Goal: Task Accomplishment & Management: Complete application form

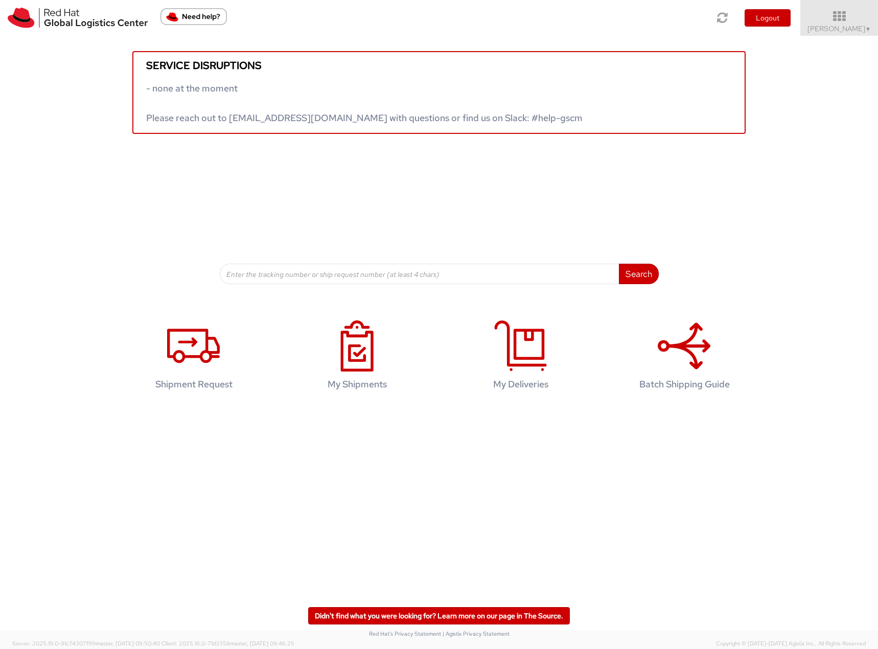
drag, startPoint x: 844, startPoint y: 27, endPoint x: 846, endPoint y: 53, distance: 26.1
click at [844, 27] on span "Filip Lizuch ▼" at bounding box center [840, 28] width 64 height 9
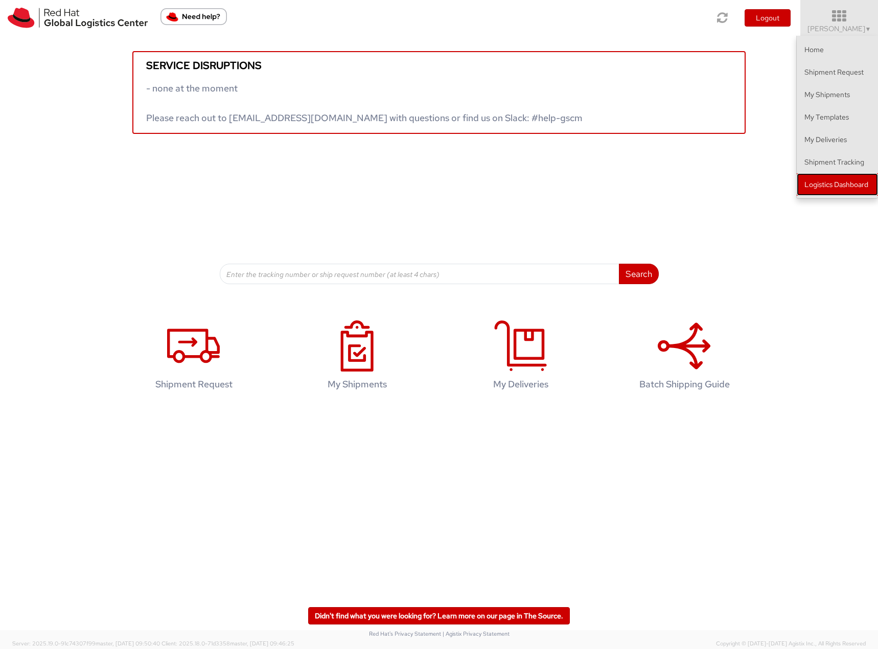
click at [857, 183] on link "Logistics Dashboard" at bounding box center [837, 184] width 81 height 22
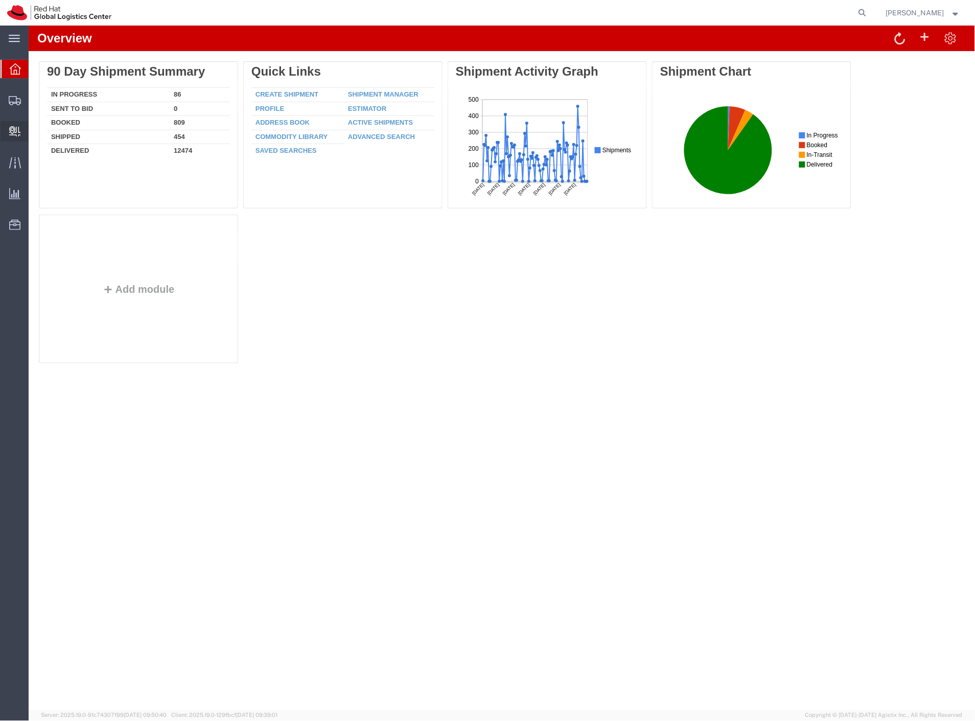
click at [0, 0] on span "Create Delivery" at bounding box center [0, 0] width 0 height 0
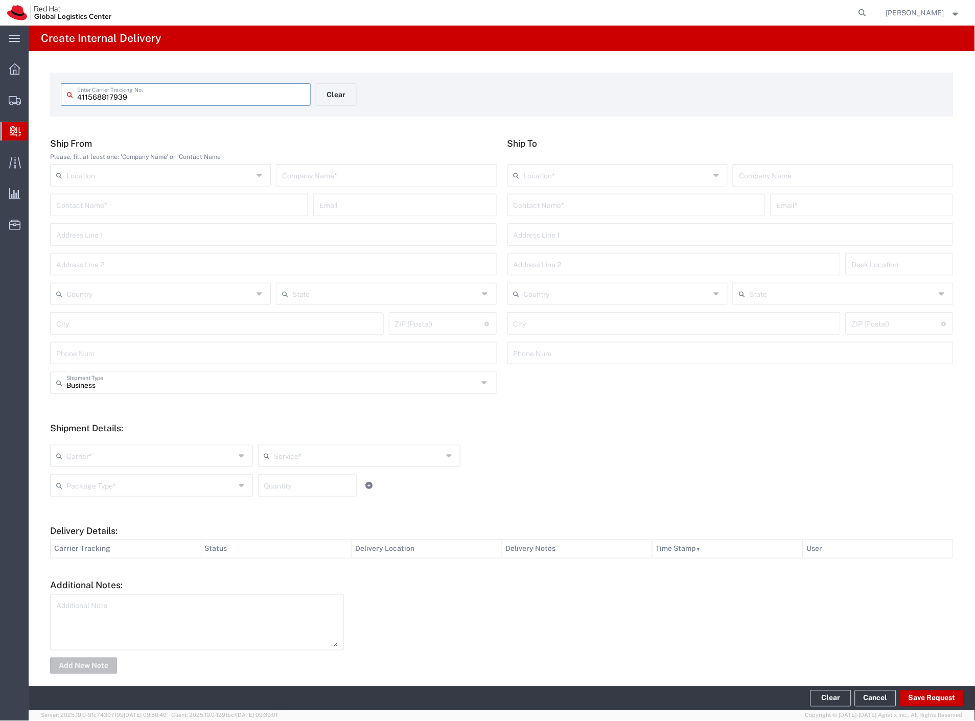
type input "411568817939"
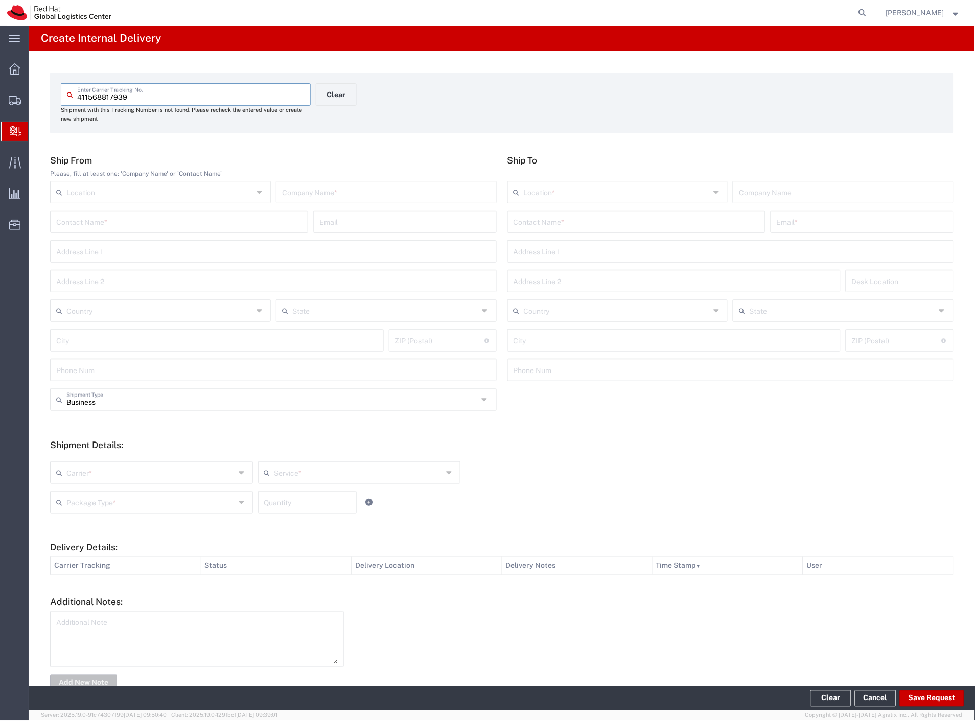
click at [329, 189] on input "text" at bounding box center [386, 191] width 209 height 18
type input "bluedrop"
click at [564, 214] on input "text" at bounding box center [637, 221] width 246 height 18
click at [517, 225] on input "stngler" at bounding box center [632, 221] width 237 height 18
click at [548, 226] on input "stangler" at bounding box center [632, 221] width 237 height 18
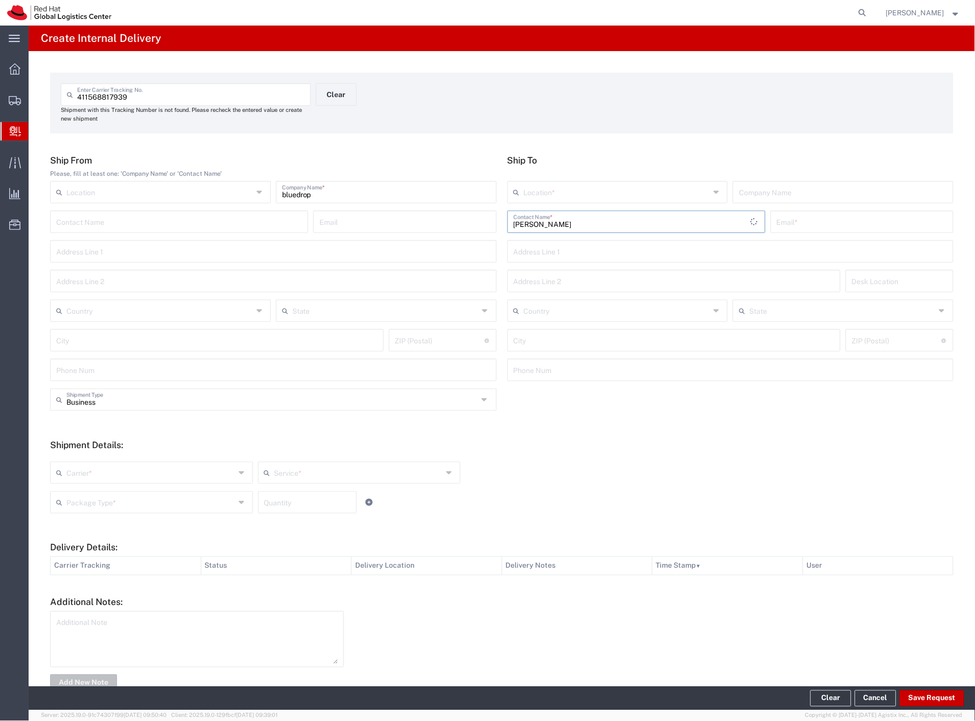
type input "stangler"
click at [590, 251] on p "Red Hat Czech s.r.o. (Jan Stangler), jstangle@redhat.com" at bounding box center [636, 246] width 245 height 13
type input "RH - Brno - Tech Park Brno - C"
type input "Red Hat Czech s.r.o."
type input "Jan Stangler"
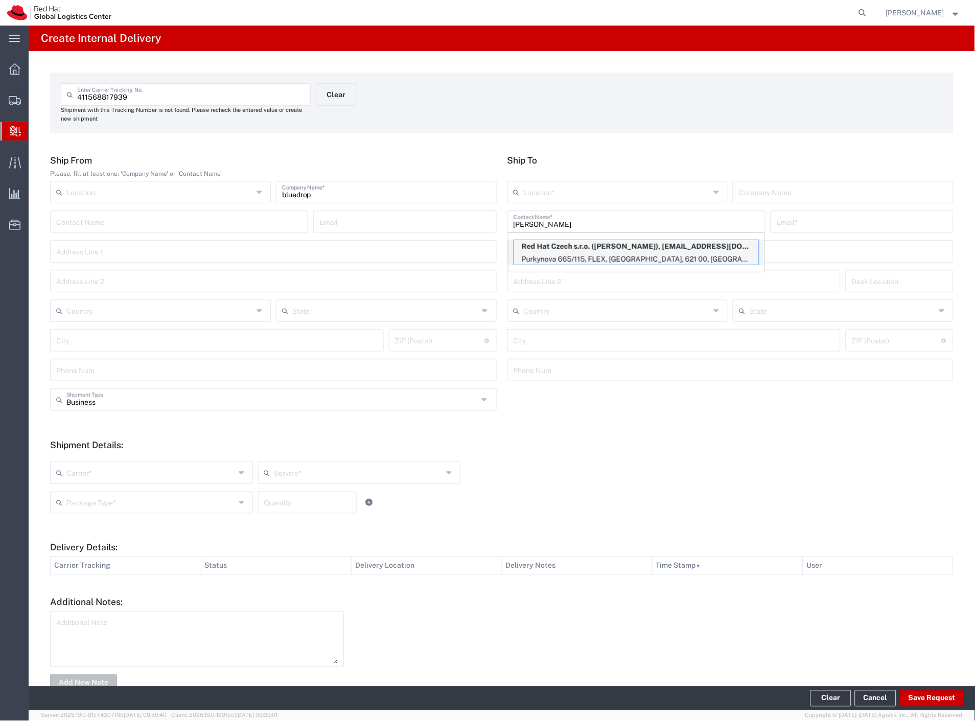
type input "jstangle@redhat.com"
type input "Purkynova 665/115"
type input "FLEX"
type input "Czechia"
type input "BRNO"
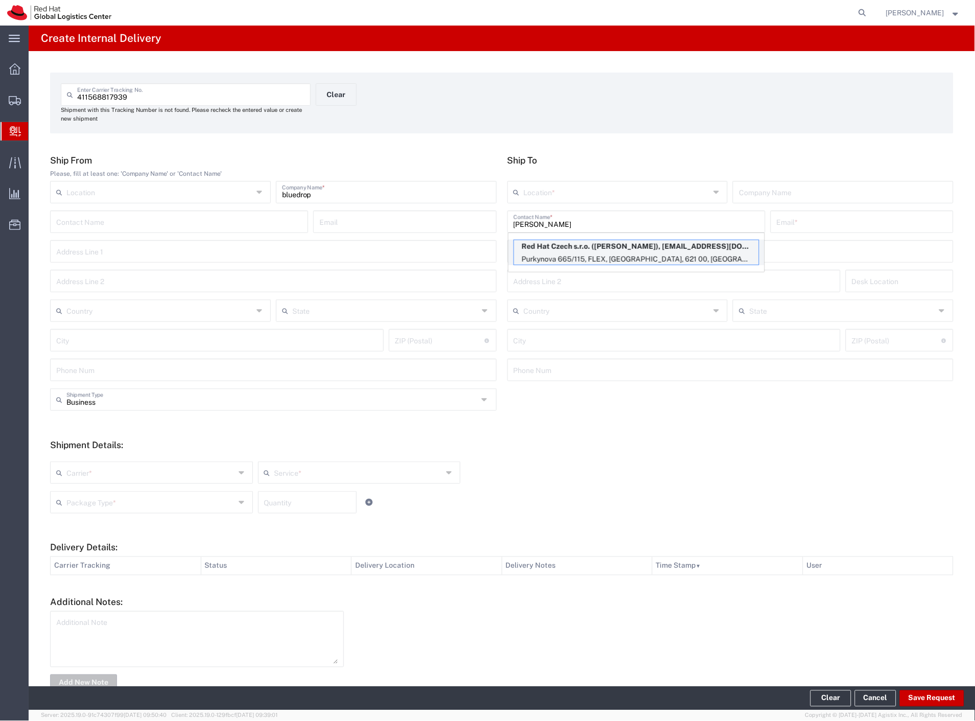
type input "621 00"
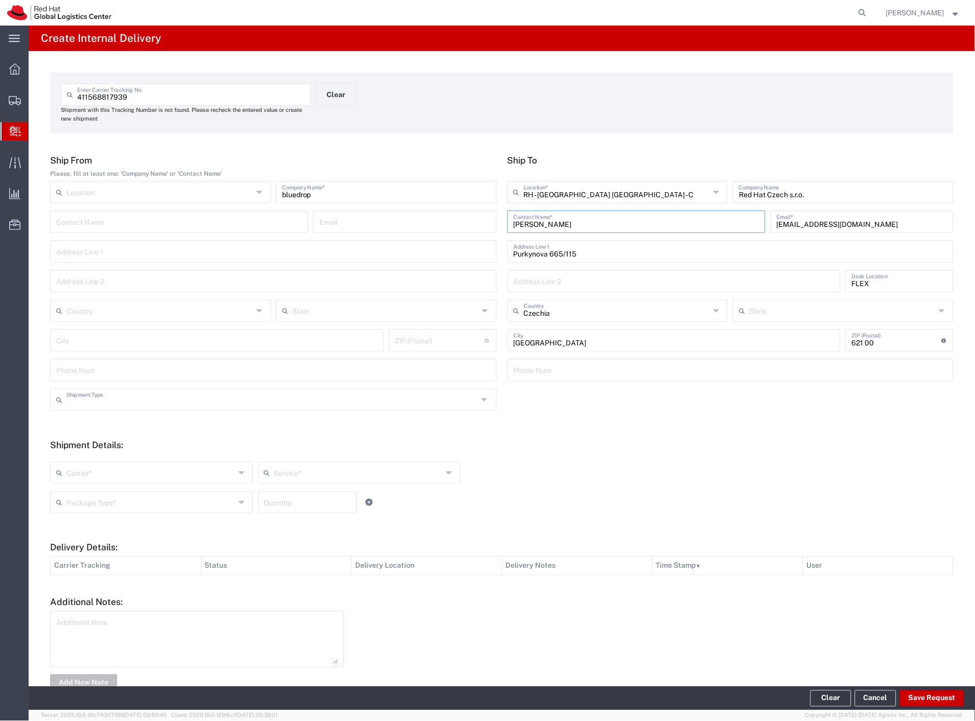
drag, startPoint x: 137, startPoint y: 404, endPoint x: 128, endPoint y: 416, distance: 14.9
click at [136, 404] on input "text" at bounding box center [272, 399] width 412 height 18
drag, startPoint x: 114, startPoint y: 435, endPoint x: 102, endPoint y: 466, distance: 32.8
click at [113, 435] on span "Personal" at bounding box center [271, 439] width 441 height 16
type input "Personal"
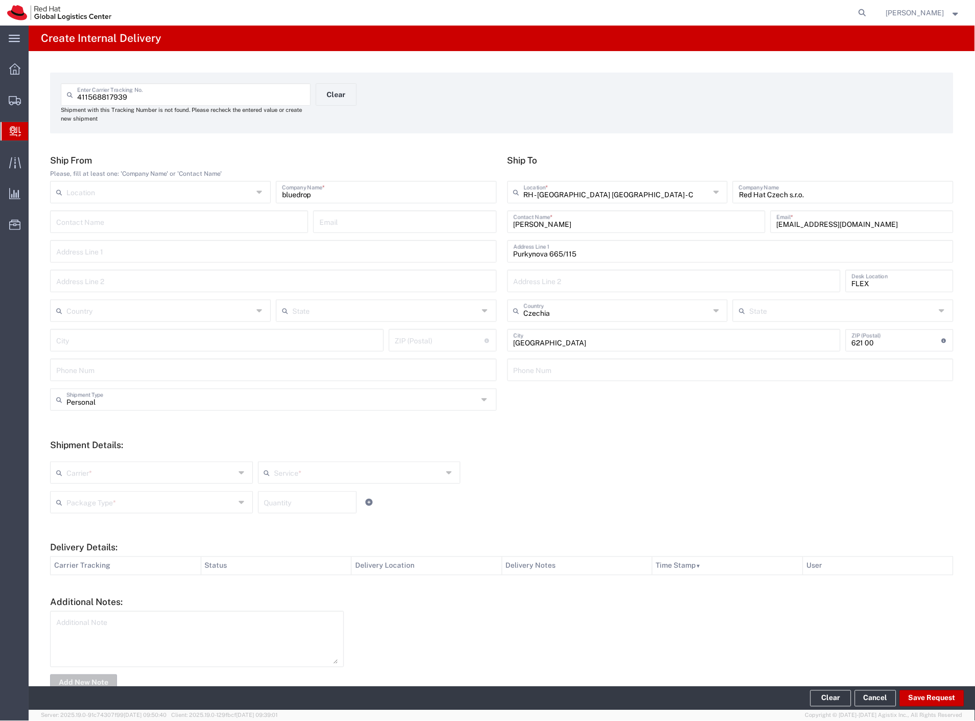
click at [97, 478] on input "text" at bounding box center [150, 472] width 169 height 18
click at [92, 492] on span "Czech Post" at bounding box center [150, 495] width 199 height 16
type input "Czech Post"
drag, startPoint x: 90, startPoint y: 500, endPoint x: 87, endPoint y: 523, distance: 23.2
click at [89, 501] on input "text" at bounding box center [150, 502] width 169 height 18
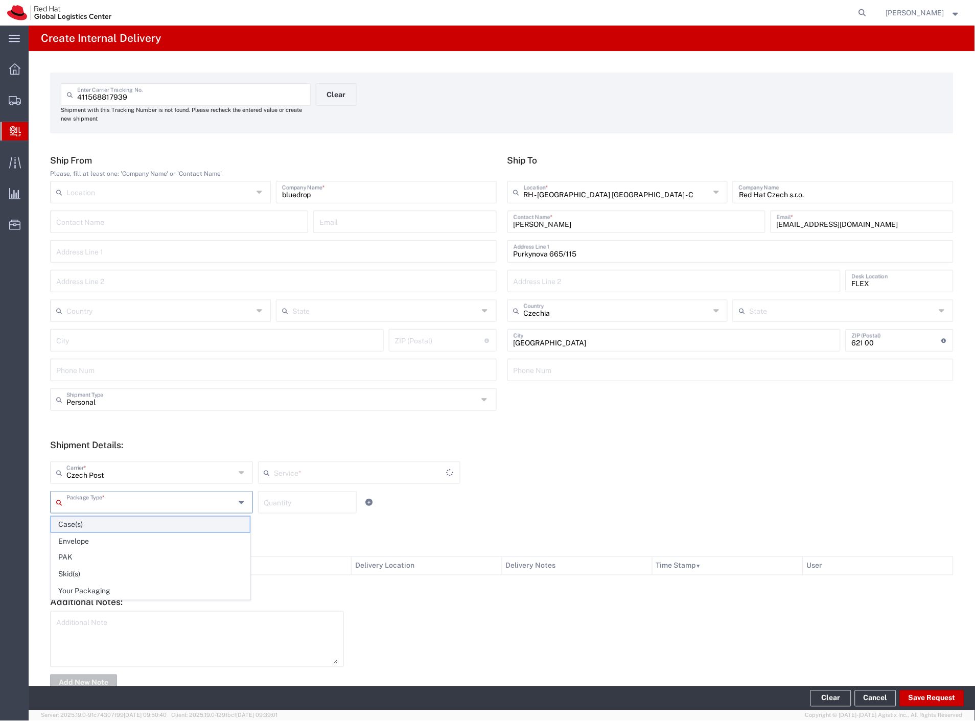
type input "Ground"
click at [84, 595] on span "Your Packaging" at bounding box center [150, 592] width 199 height 16
type input "Your Packaging"
click at [921, 696] on button "Save Request" at bounding box center [932, 699] width 64 height 16
type input "Personal"
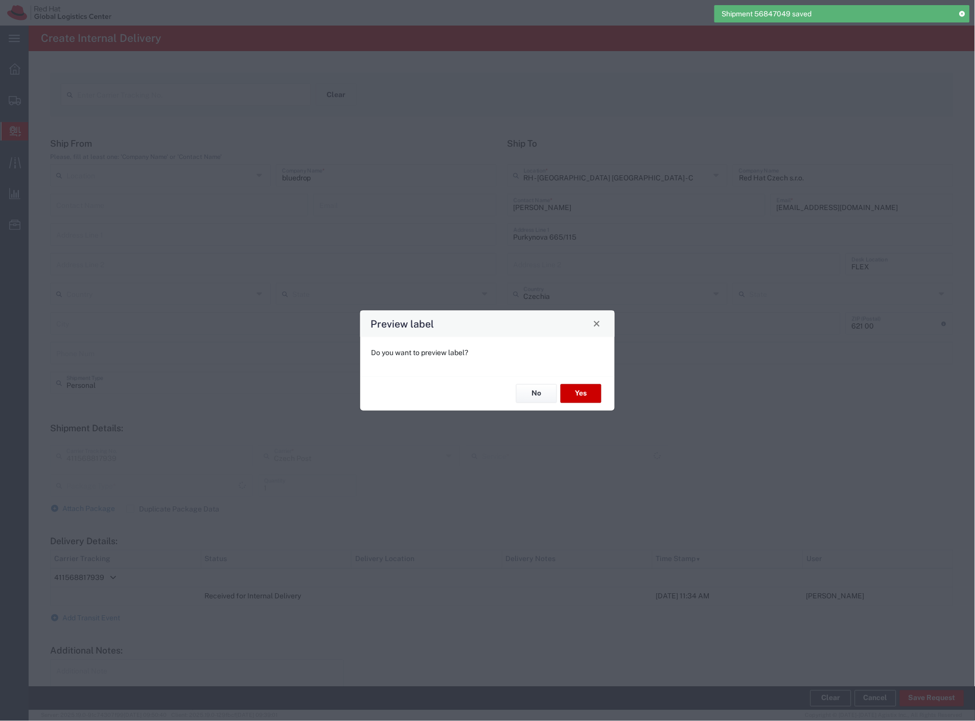
type input "Your Packaging"
type input "Ground"
click at [586, 395] on button "Yes" at bounding box center [581, 393] width 41 height 19
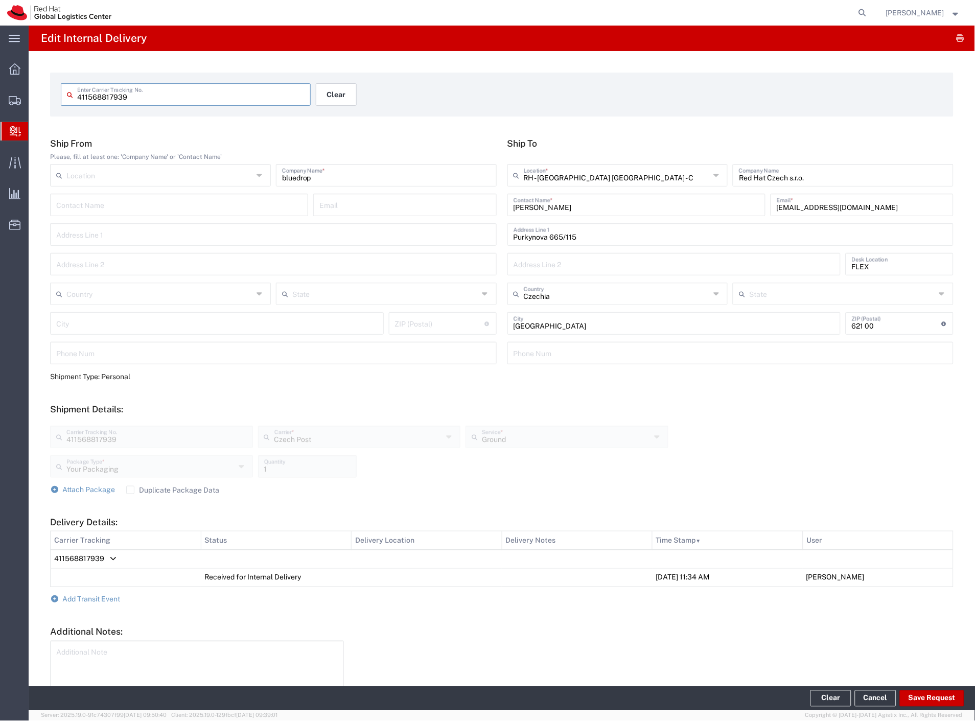
click at [318, 89] on button "Clear" at bounding box center [336, 94] width 41 height 22
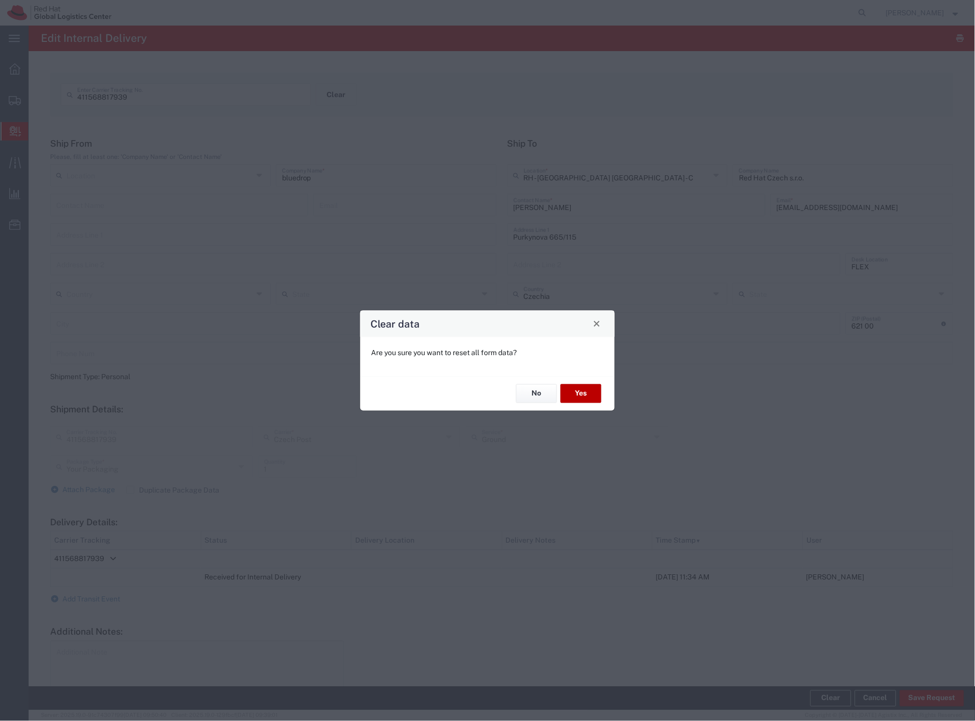
click at [588, 389] on button "Yes" at bounding box center [581, 393] width 41 height 19
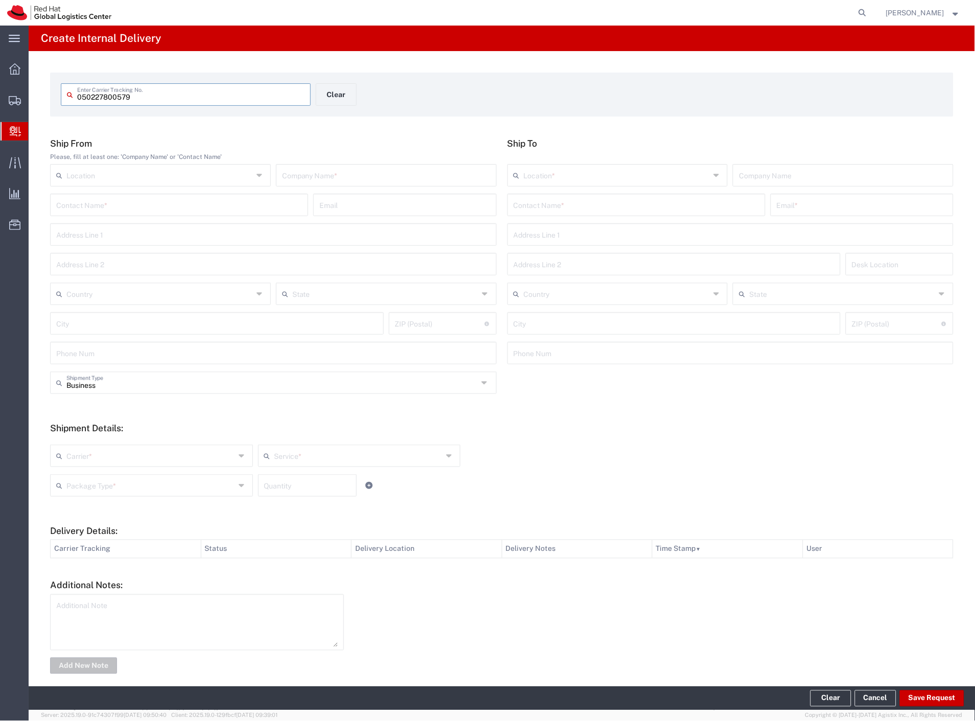
type input "050227800579"
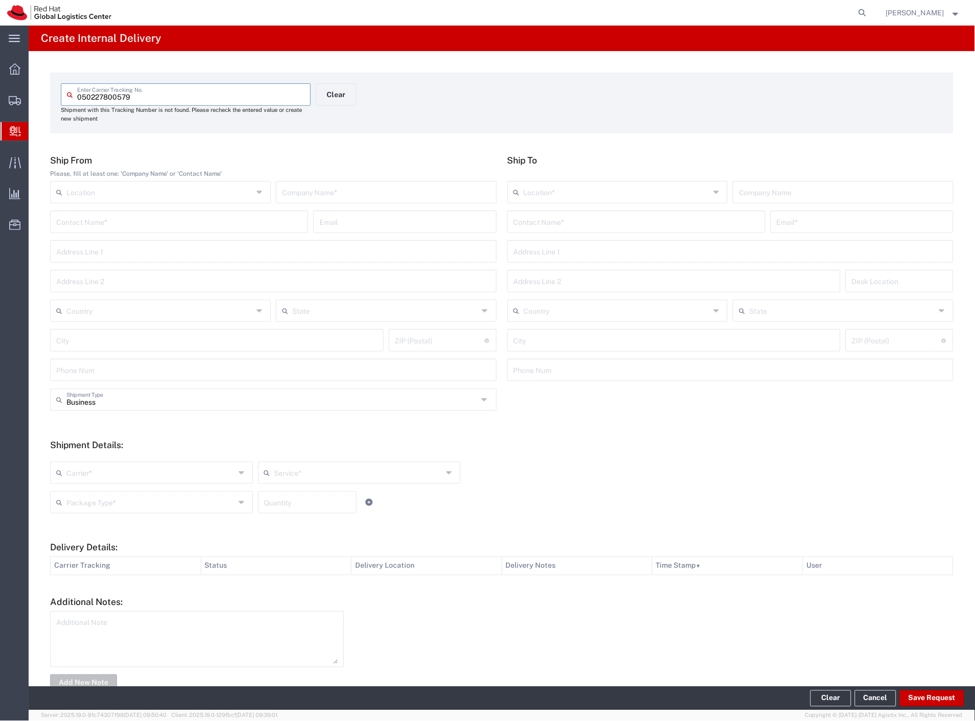
click at [350, 194] on input "text" at bounding box center [386, 191] width 209 height 18
type input "quickseat"
click at [617, 218] on input "text" at bounding box center [637, 221] width 246 height 18
type input "dolezalova"
click at [632, 252] on p "Red Hat Czech s.r.o. (Barbora Dolezalova), bdolezal@redhat.com" at bounding box center [636, 246] width 245 height 13
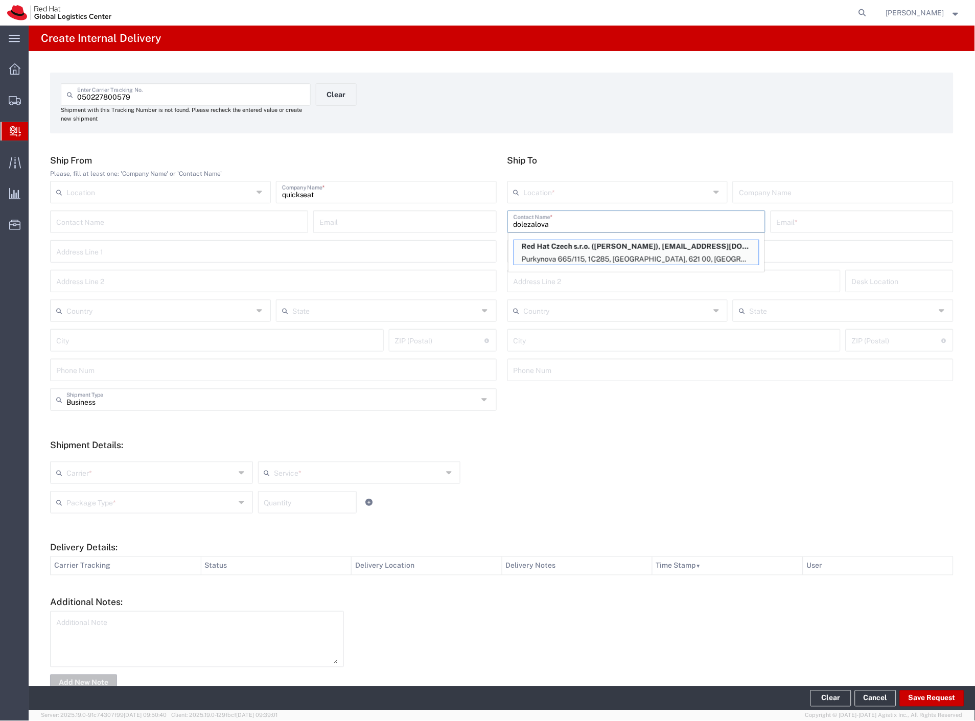
type input "RH - Brno - Tech Park Brno - C"
type input "Red Hat Czech s.r.o."
type input "Barbora Dolezalova"
type input "bdolezal@redhat.com"
type input "Purkynova 665/115"
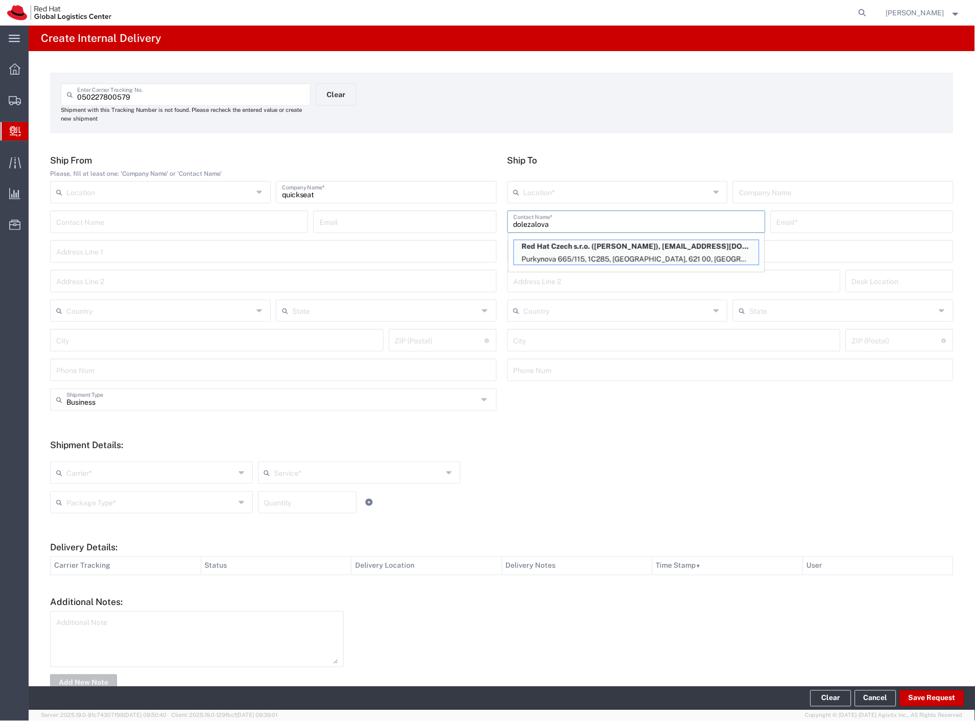
type input "1C285"
type input "Czechia"
type input "BRNO"
type input "621 00"
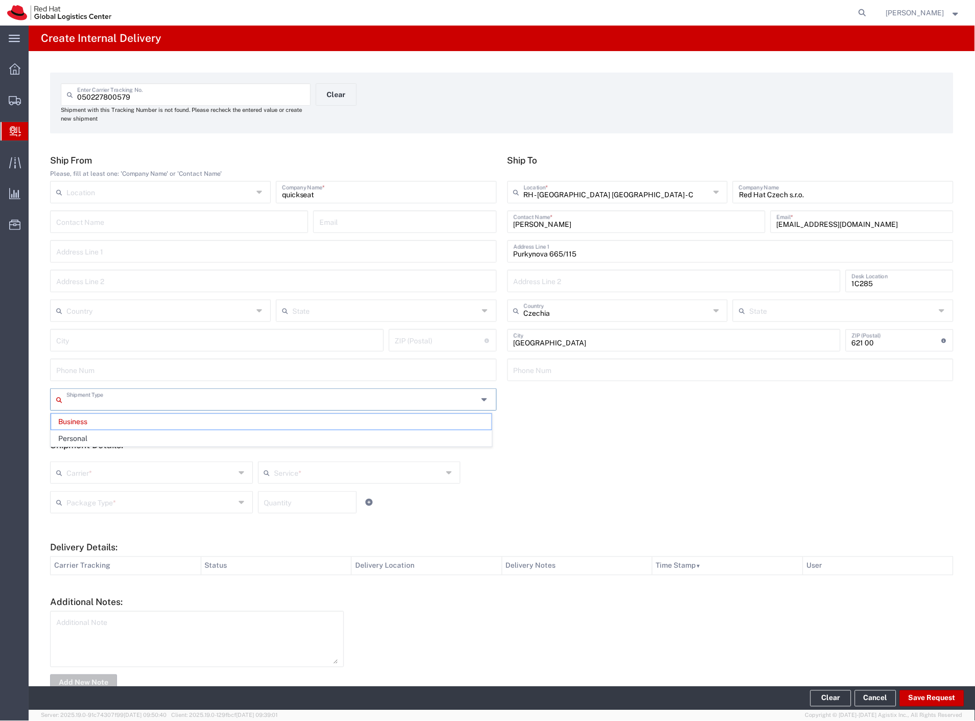
click at [104, 406] on input "text" at bounding box center [272, 399] width 412 height 18
click at [106, 437] on span "Personal" at bounding box center [271, 439] width 441 height 16
type input "Personal"
click at [99, 469] on input "text" at bounding box center [150, 472] width 169 height 18
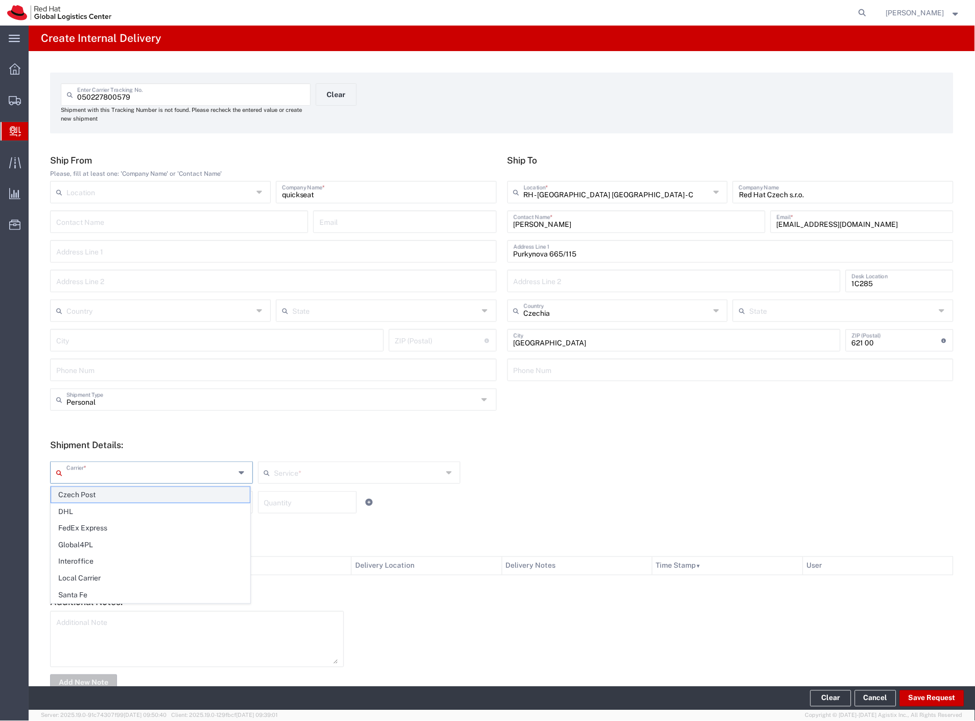
click at [96, 491] on span "Czech Post" at bounding box center [150, 495] width 199 height 16
type input "Czech Post"
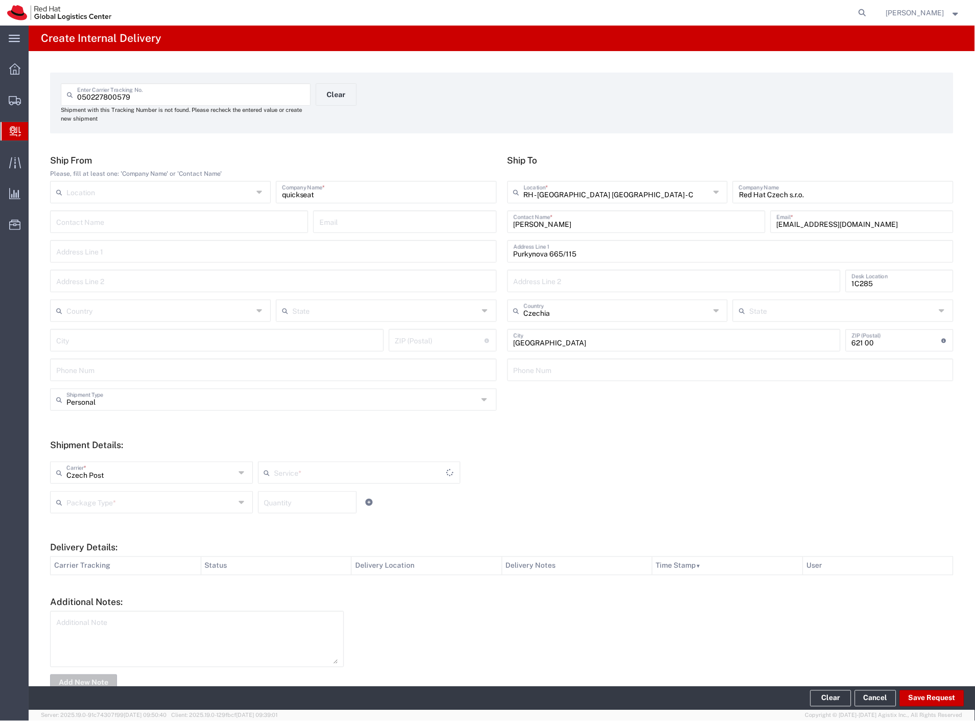
type input "Ground"
click at [94, 508] on input "text" at bounding box center [150, 502] width 169 height 18
click at [121, 589] on span "Your Packaging" at bounding box center [150, 592] width 199 height 16
type input "Your Packaging"
click at [928, 704] on button "Save Request" at bounding box center [932, 699] width 64 height 16
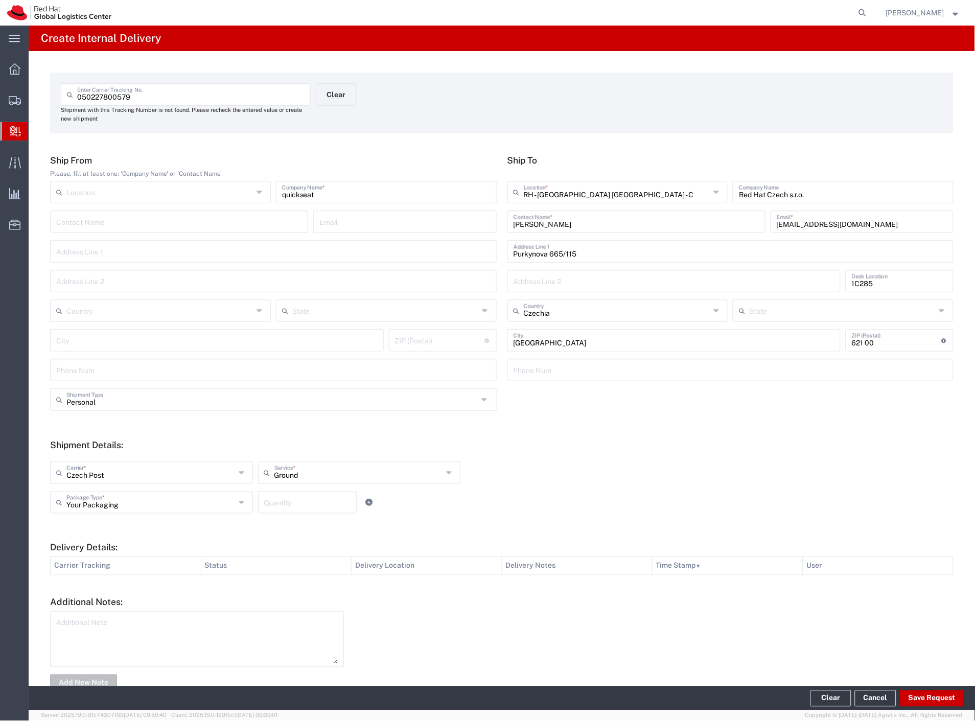
type input "Personal"
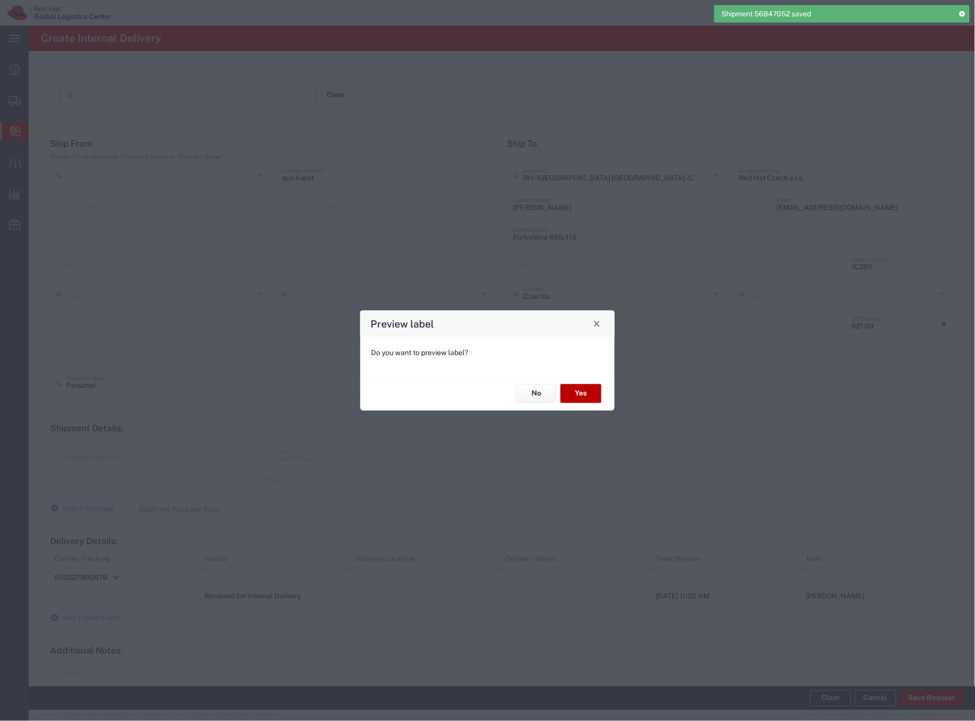
type input "Your Packaging"
type input "Ground"
click at [583, 394] on button "Yes" at bounding box center [581, 393] width 41 height 19
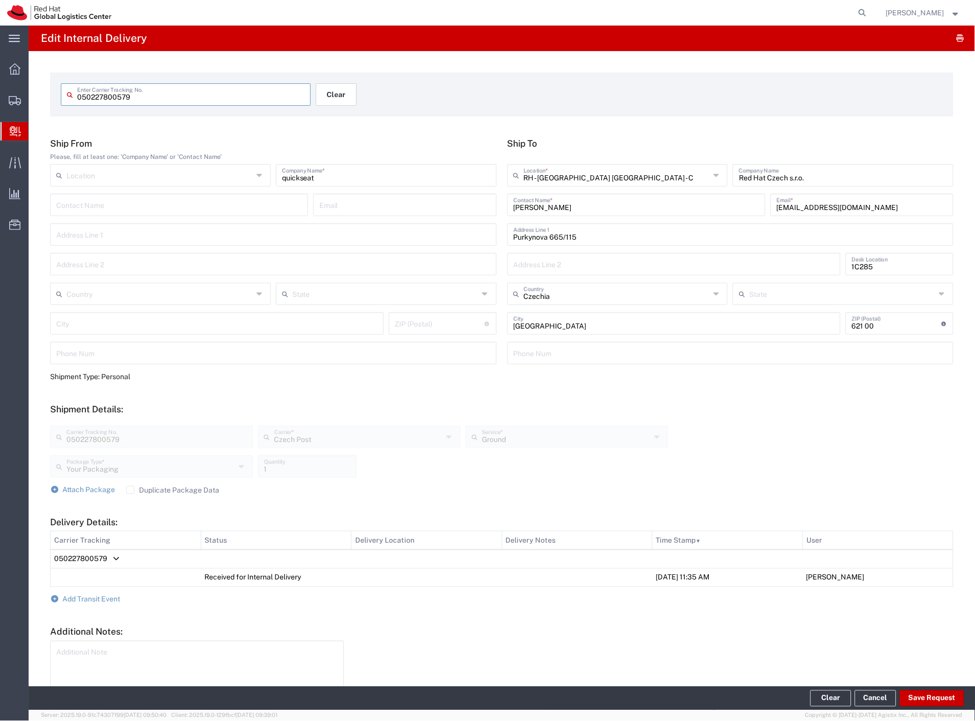
click at [349, 96] on button "Clear" at bounding box center [336, 94] width 41 height 22
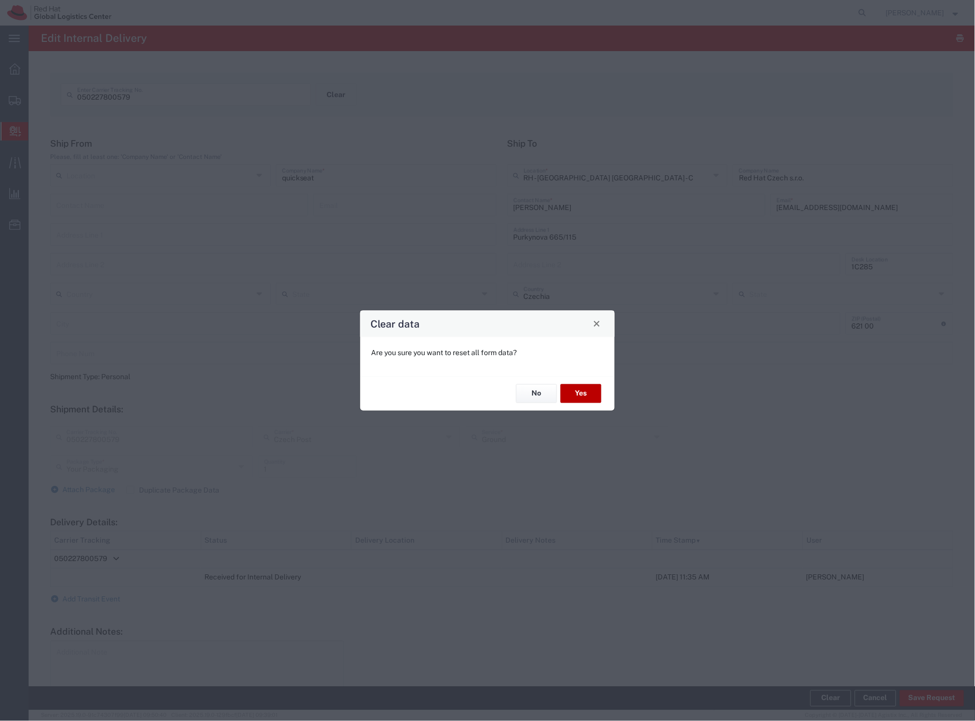
click at [585, 390] on button "Yes" at bounding box center [581, 393] width 41 height 19
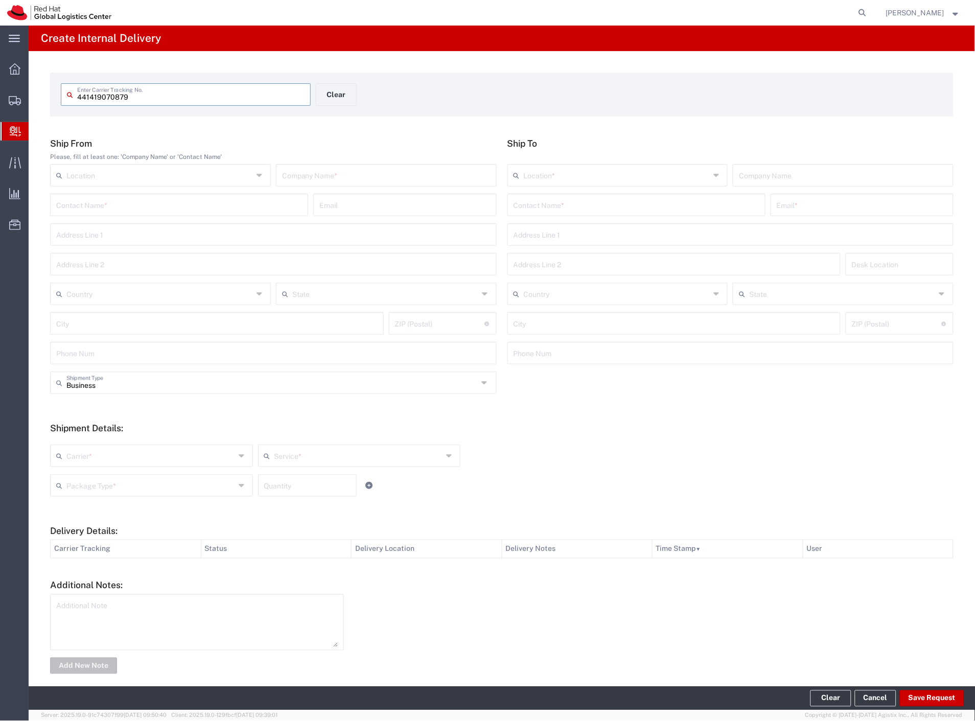
type input "441419070879"
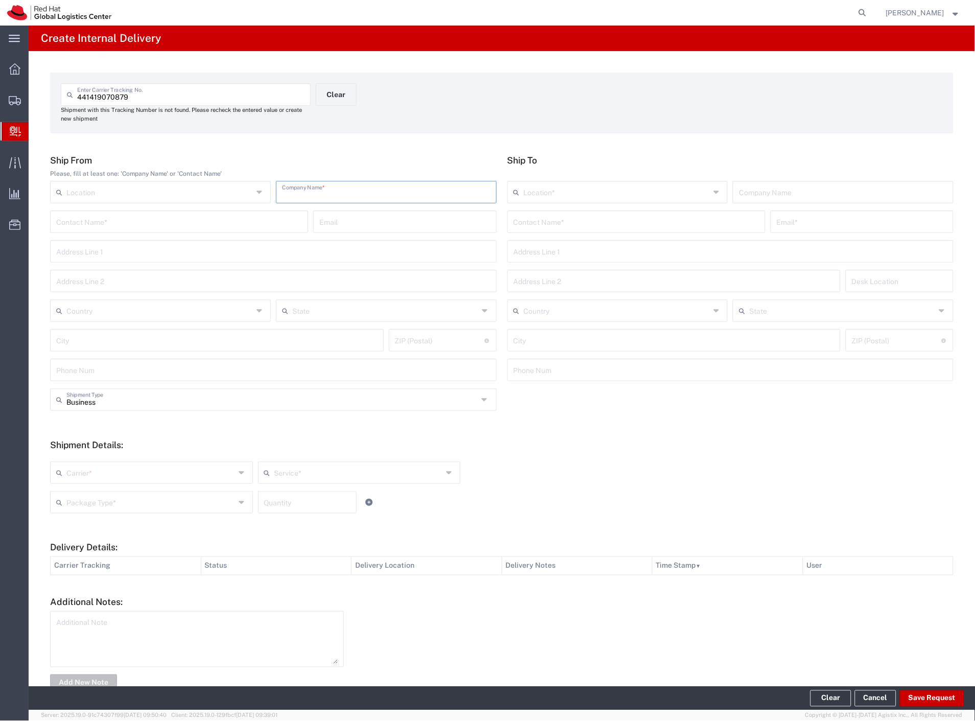
click at [372, 195] on input "text" at bounding box center [386, 191] width 209 height 18
type input "zalando"
click at [625, 227] on input "text" at bounding box center [637, 221] width 246 height 18
type input "sona mala"
click at [620, 246] on p "Red Hat Czech s.r.o. (Sona Mala), somala@redhat.com" at bounding box center [636, 246] width 245 height 13
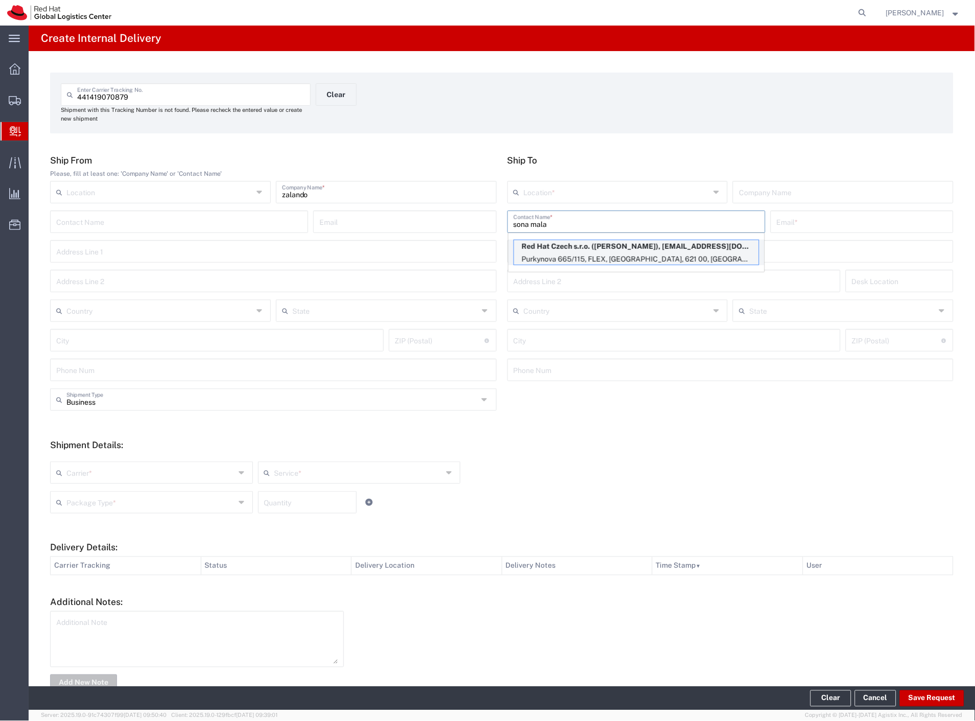
type input "RH - Brno - Tech Park Brno - C"
type input "Red Hat Czech s.r.o."
type input "[PERSON_NAME]"
type input "somala@redhat.com"
type input "Purkynova 665/115"
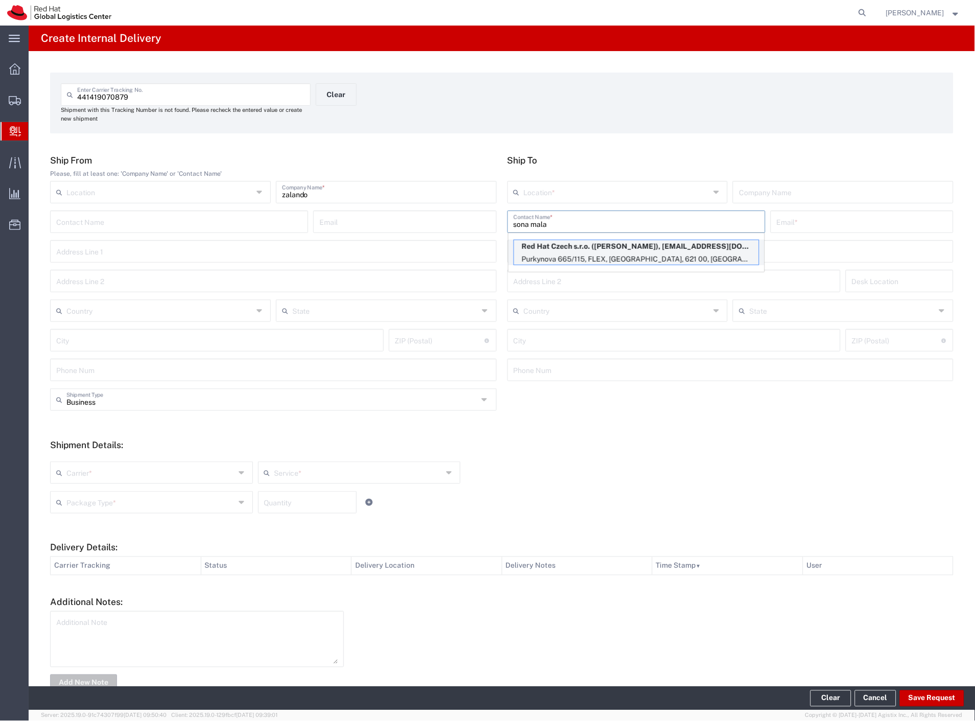
type input "FLEX"
type input "Czechia"
type input "BRNO"
type input "621 00"
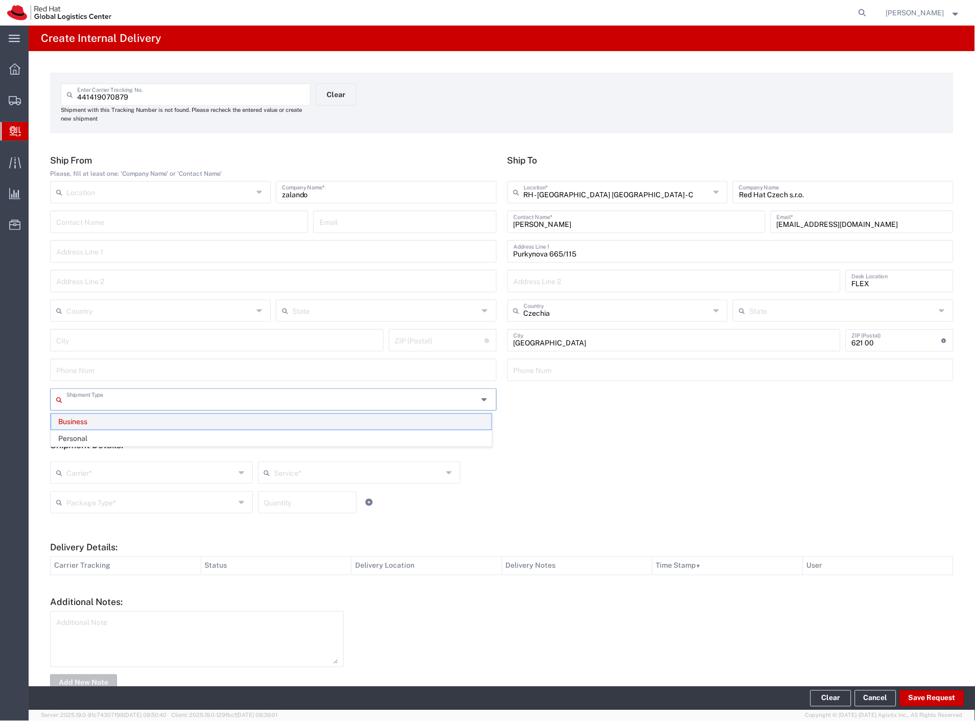
drag, startPoint x: 105, startPoint y: 402, endPoint x: 96, endPoint y: 418, distance: 18.6
click at [104, 405] on input "text" at bounding box center [272, 399] width 412 height 18
click at [90, 436] on span "Personal" at bounding box center [271, 439] width 441 height 16
type input "Personal"
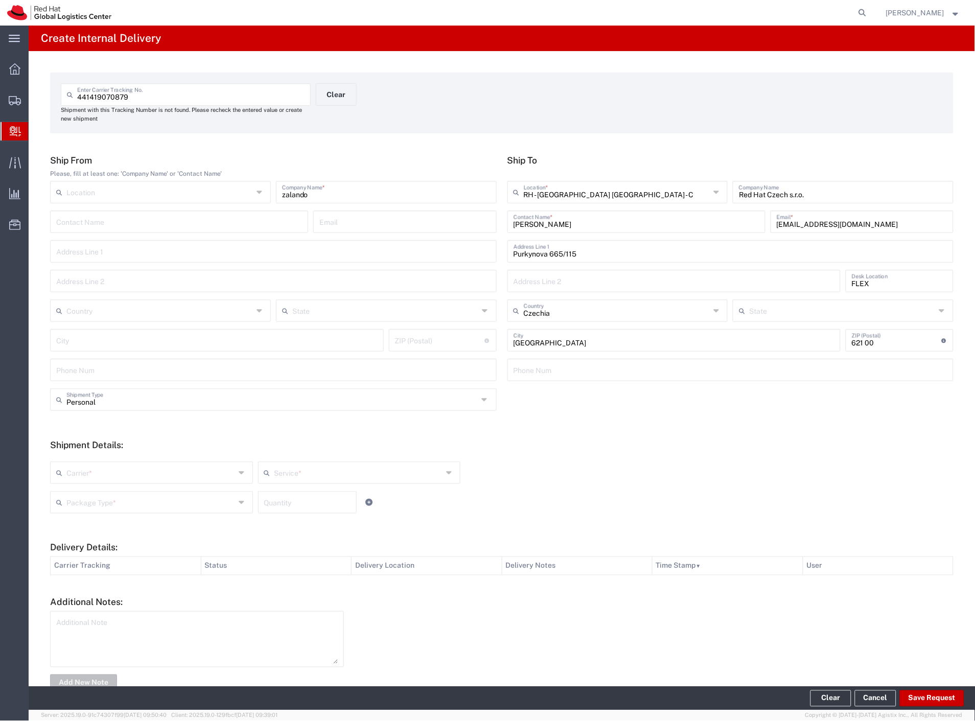
click at [84, 478] on input "text" at bounding box center [150, 472] width 169 height 18
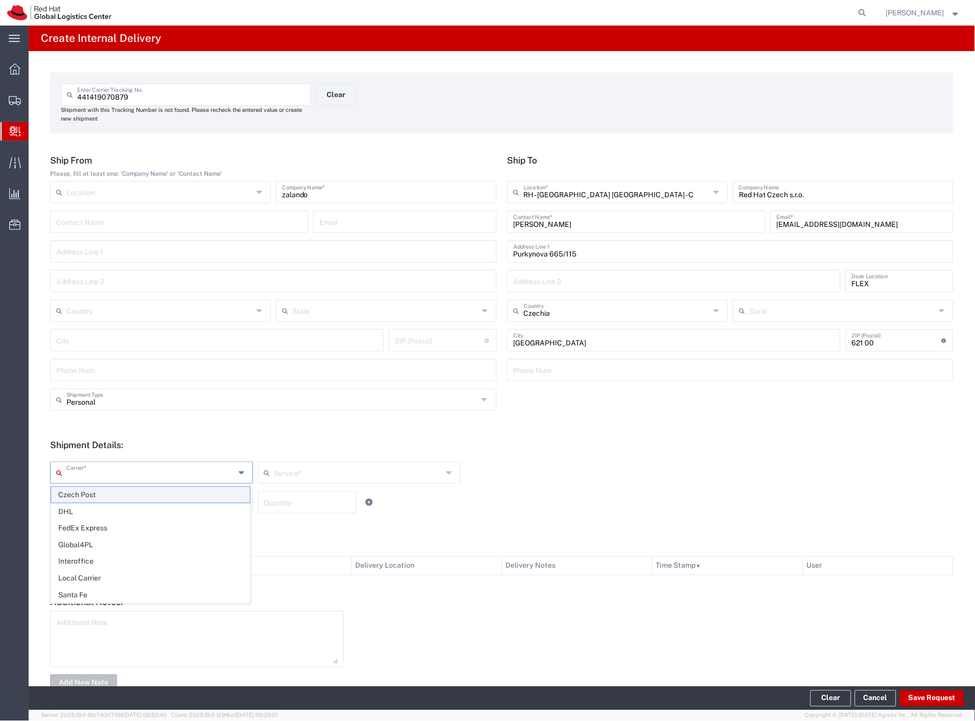
click at [82, 498] on span "Czech Post" at bounding box center [150, 495] width 199 height 16
type input "Czech Post"
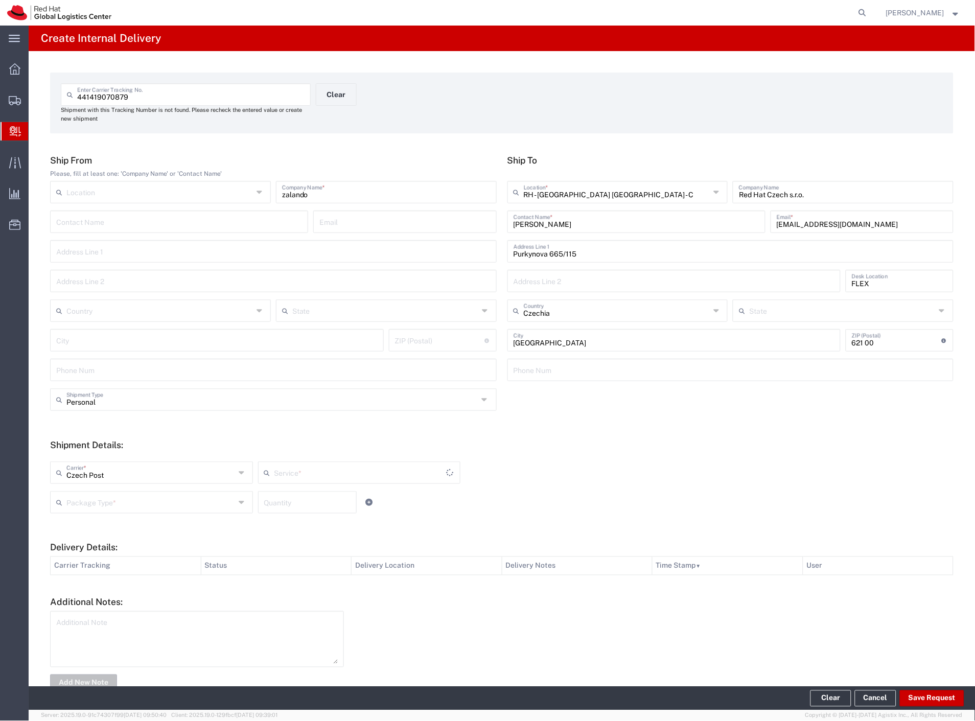
type input "Ground"
click at [82, 504] on input "text" at bounding box center [150, 502] width 169 height 18
click at [85, 590] on span "Your Packaging" at bounding box center [150, 592] width 199 height 16
type input "Your Packaging"
click at [915, 696] on button "Save Request" at bounding box center [932, 699] width 64 height 16
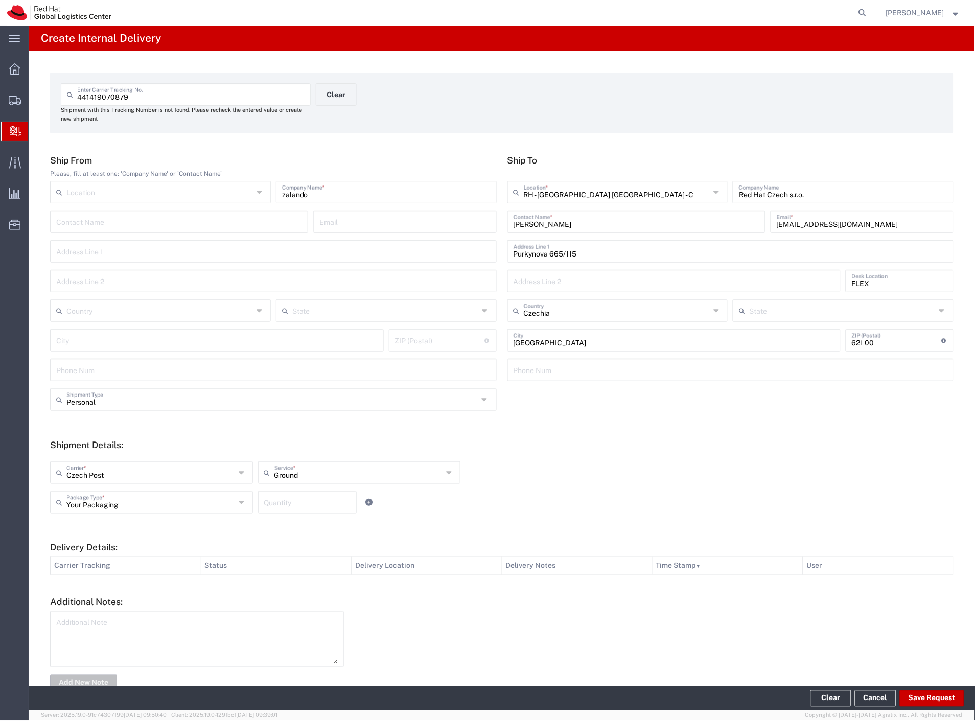
type input "Personal"
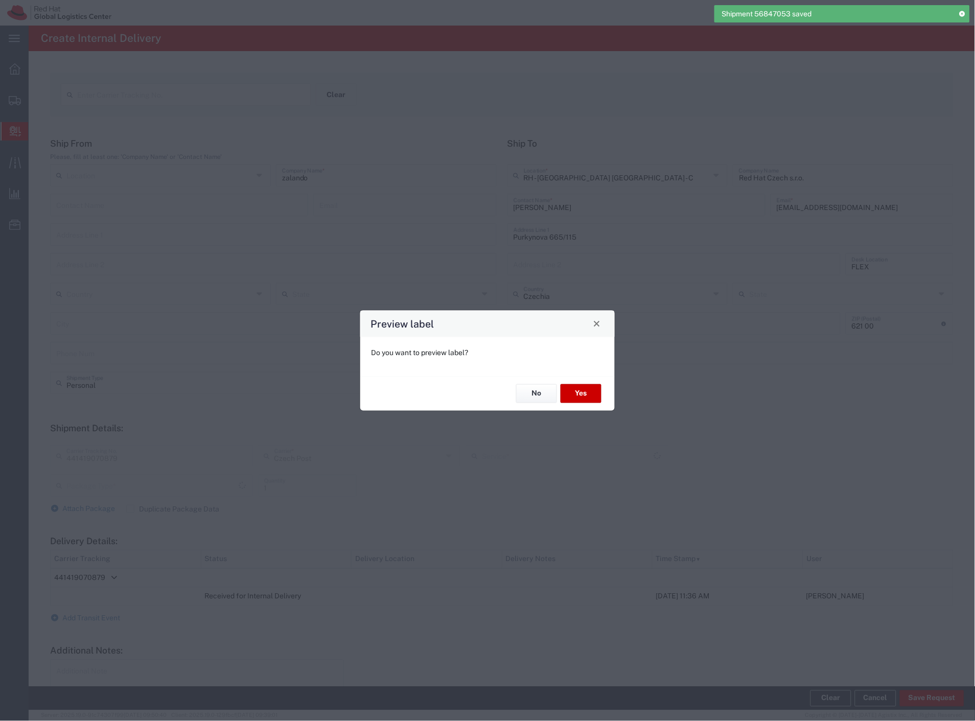
type input "Your Packaging"
type input "Ground"
click at [581, 395] on button "Yes" at bounding box center [581, 393] width 41 height 19
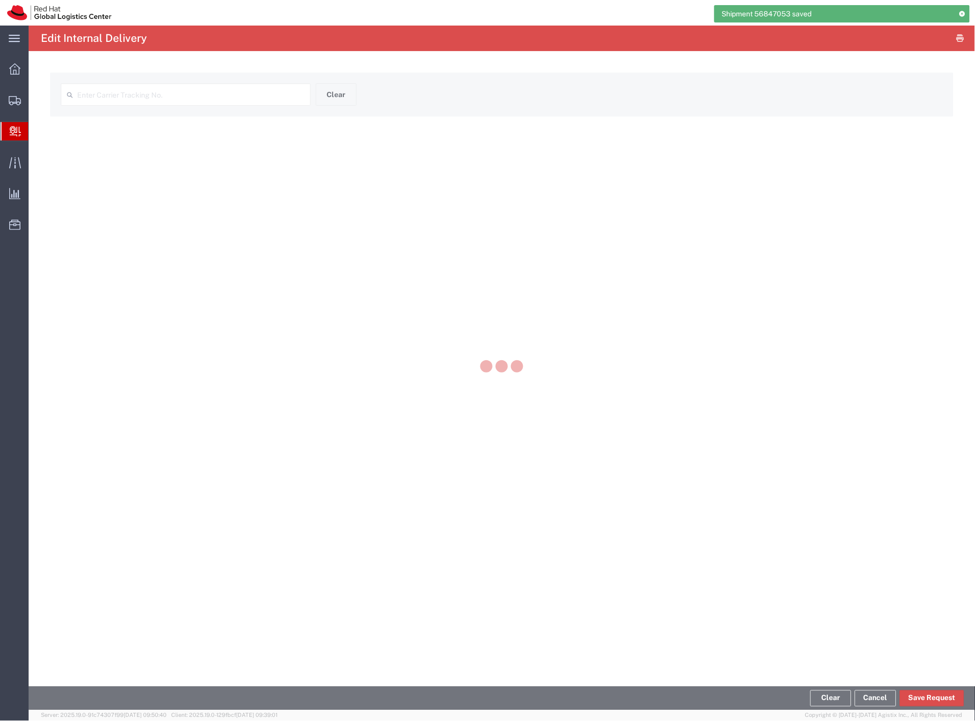
type input "441419070879"
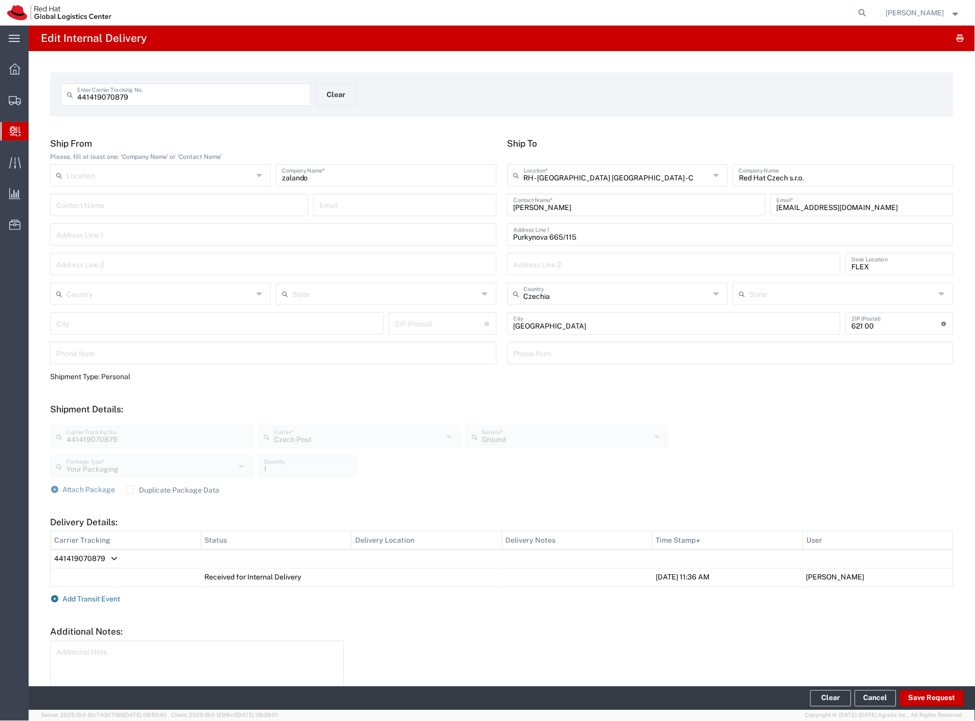
click at [103, 597] on span "Add Transit Event" at bounding box center [92, 599] width 58 height 8
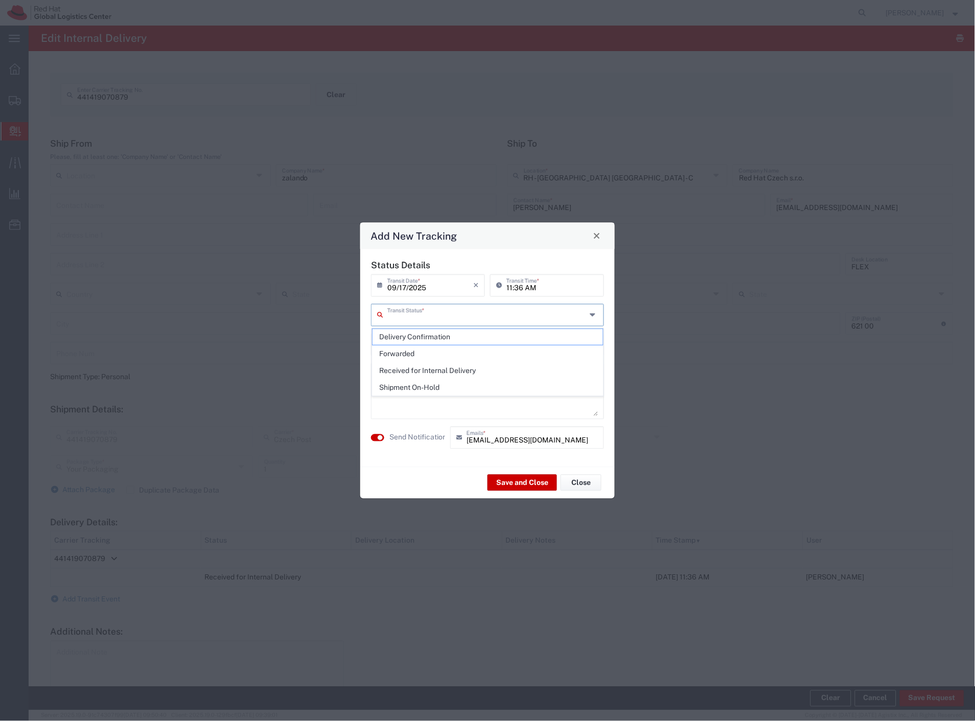
click at [413, 316] on input "text" at bounding box center [486, 314] width 199 height 18
click at [412, 335] on span "Delivery Confirmation" at bounding box center [488, 337] width 231 height 16
type input "Delivery Confirmation"
click at [543, 483] on button "Save and Close" at bounding box center [523, 483] width 70 height 16
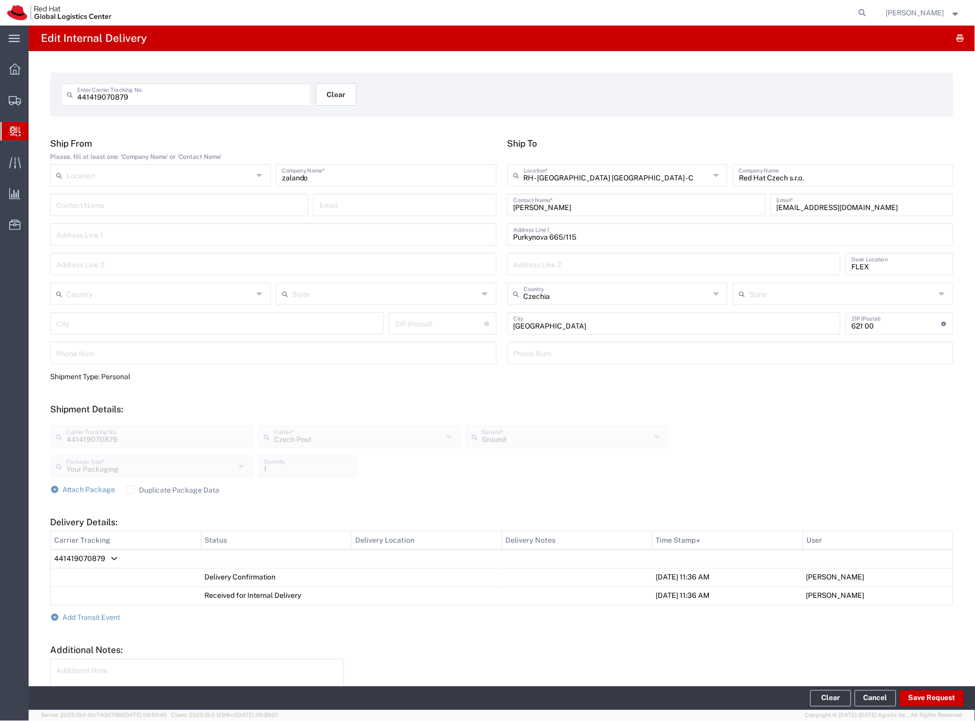
click at [322, 102] on button "Clear" at bounding box center [336, 94] width 41 height 22
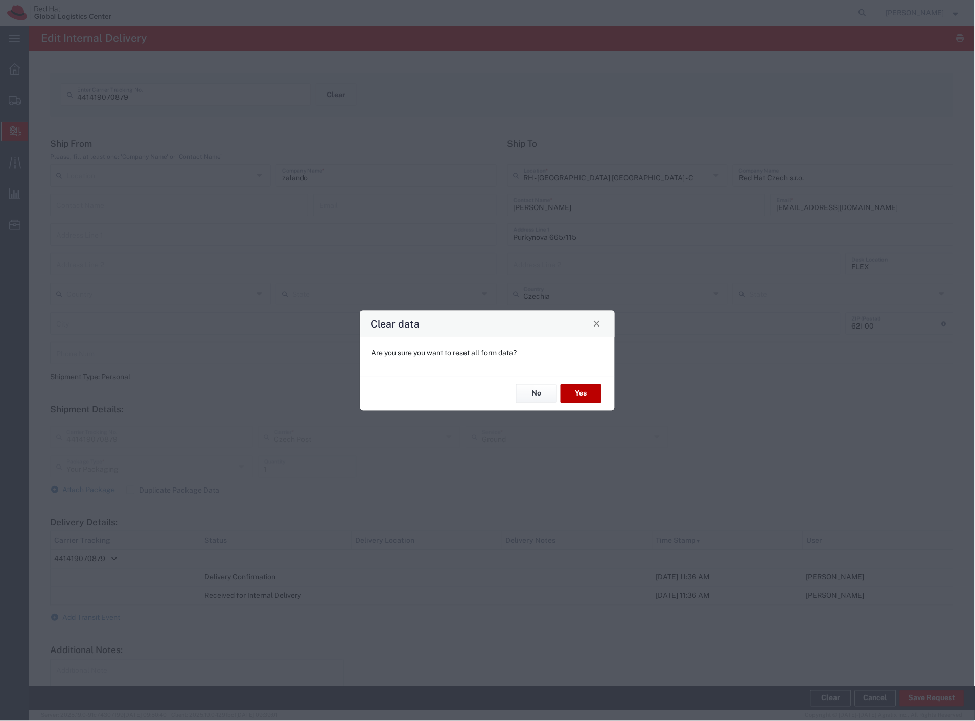
click at [585, 394] on button "Yes" at bounding box center [581, 393] width 41 height 19
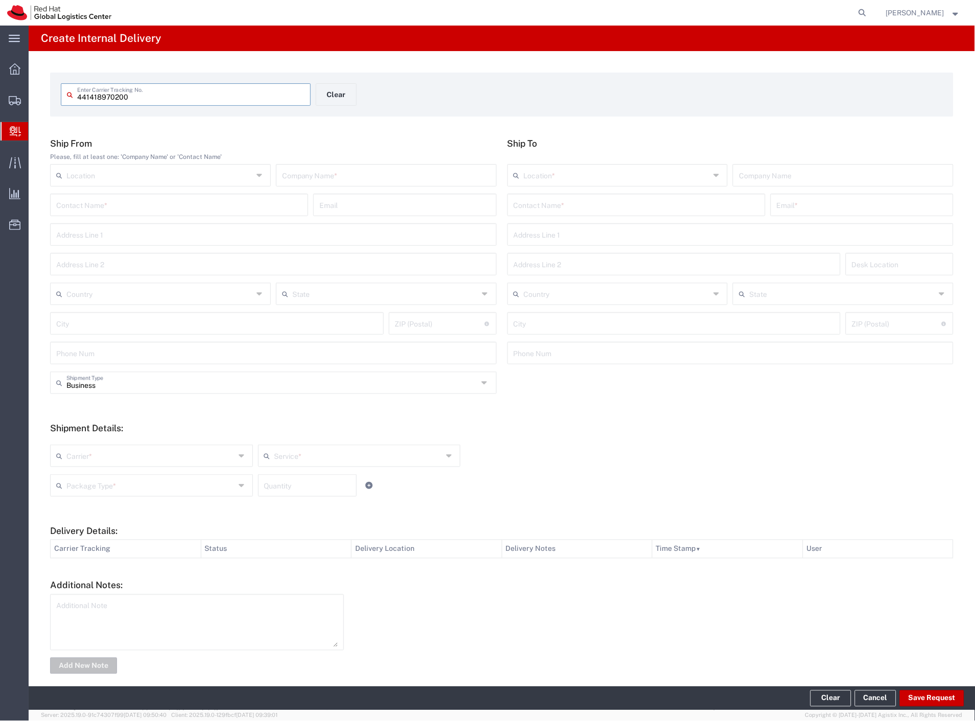
type input "441418970200"
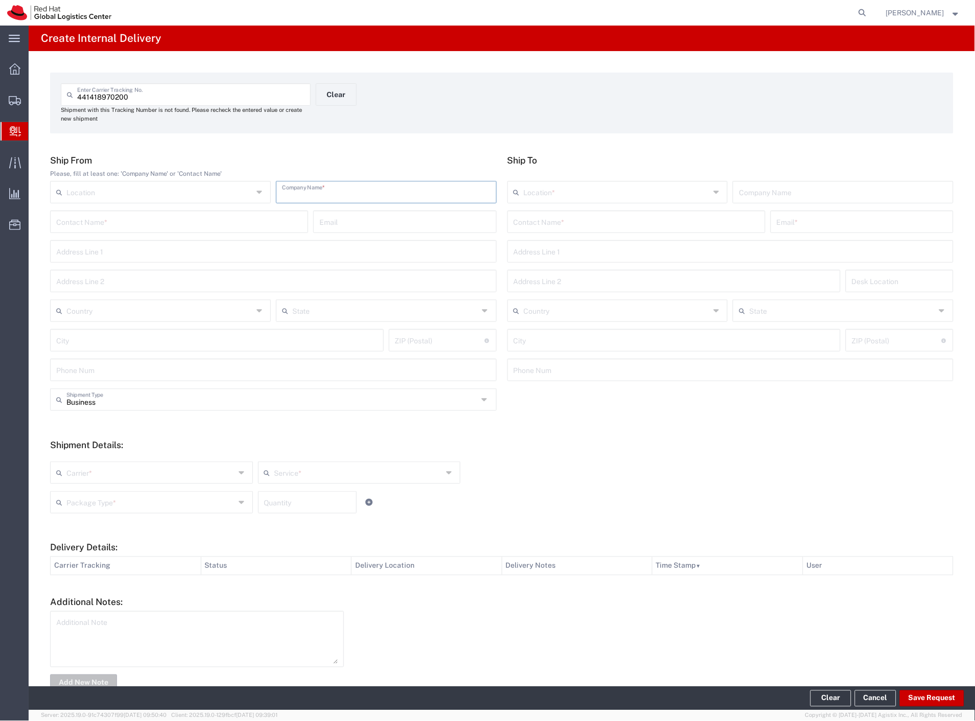
click at [362, 196] on input "text" at bounding box center [386, 191] width 209 height 18
type input "zalando"
click at [545, 225] on input "text" at bounding box center [637, 221] width 246 height 18
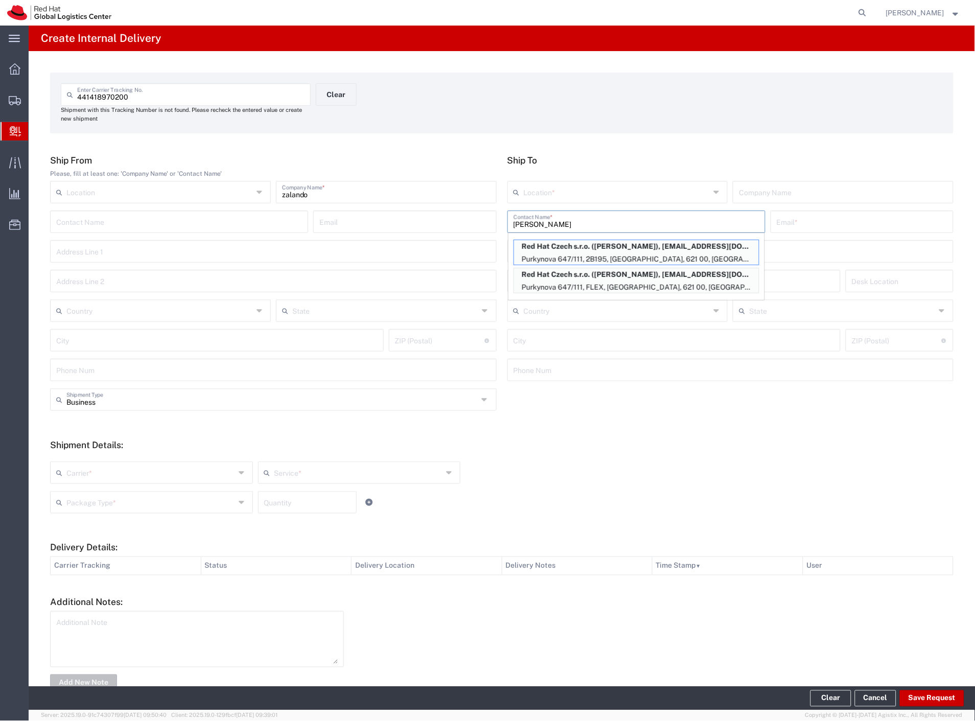
type input "sedlacek"
drag, startPoint x: 464, startPoint y: 198, endPoint x: 675, endPoint y: 250, distance: 217.9
click at [675, 250] on p "Red Hat Czech s.r.o. (Petr Sedlacek), psedlace@redhat.com" at bounding box center [636, 246] width 245 height 13
type input "RH - Brno - Tech Park Brno - B"
type input "Red Hat Czech s.r.o."
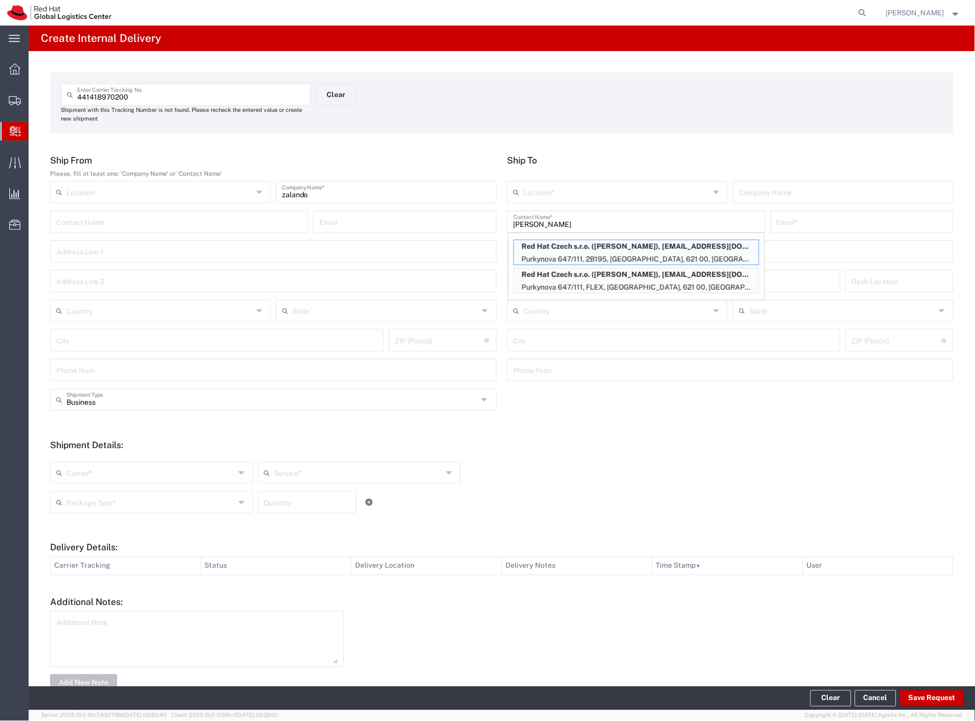
type input "Petr Sedlacek"
type input "psedlace@redhat.com"
type input "Purkynova 647/111"
type input "2B195"
type input "Czechia"
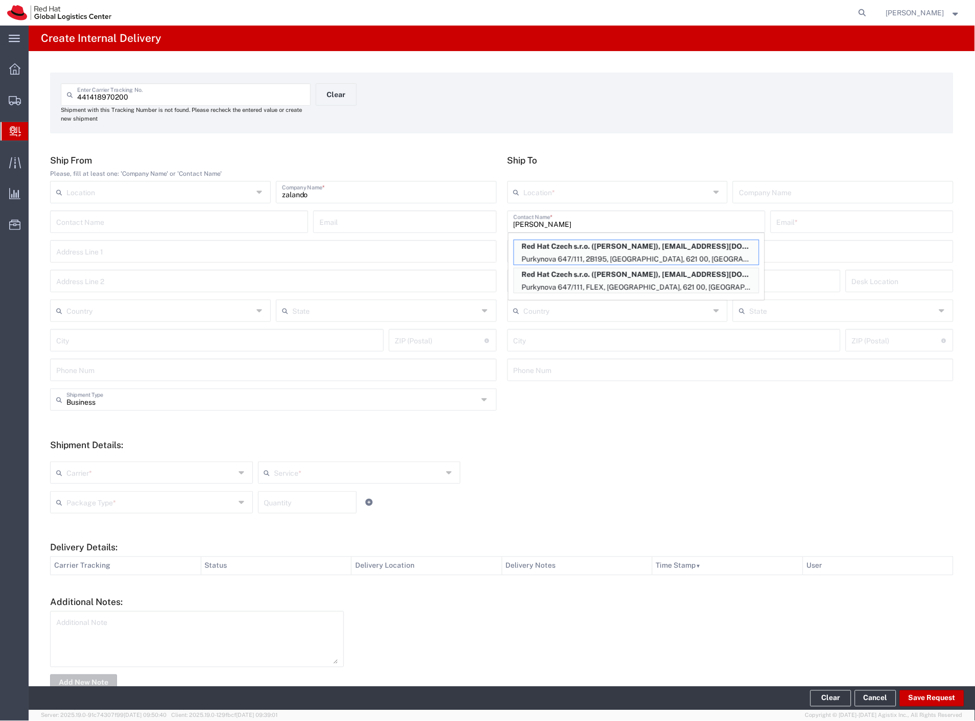
type input "BRNO"
type input "621 00"
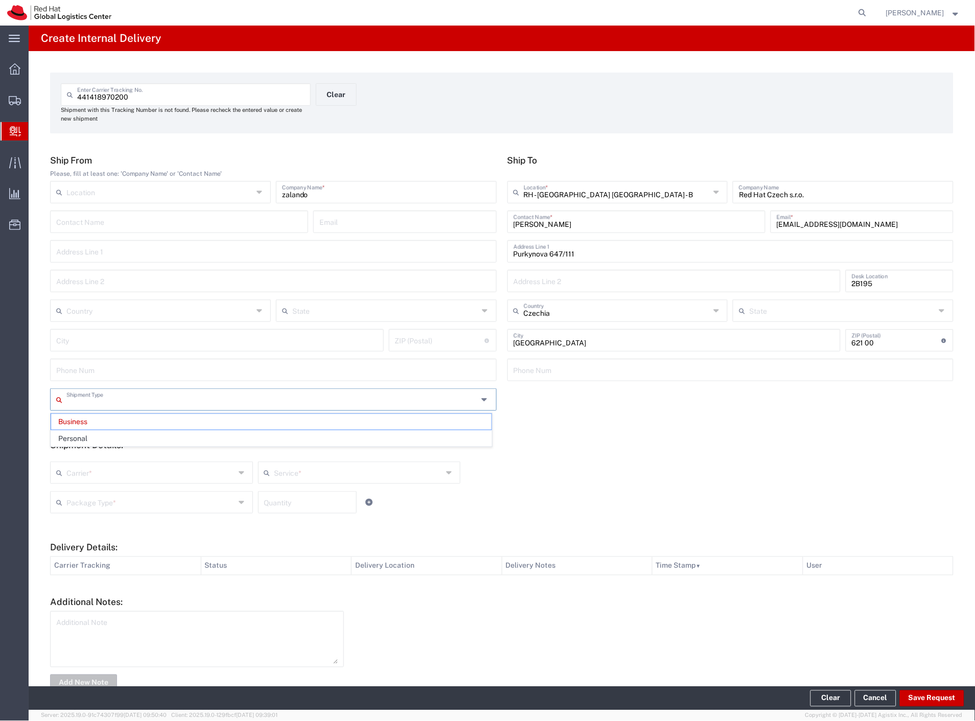
click at [111, 404] on input "text" at bounding box center [272, 399] width 412 height 18
drag, startPoint x: 101, startPoint y: 440, endPoint x: 100, endPoint y: 451, distance: 11.3
click at [101, 440] on span "Personal" at bounding box center [271, 439] width 441 height 16
type input "Personal"
click at [88, 478] on input "text" at bounding box center [150, 472] width 169 height 18
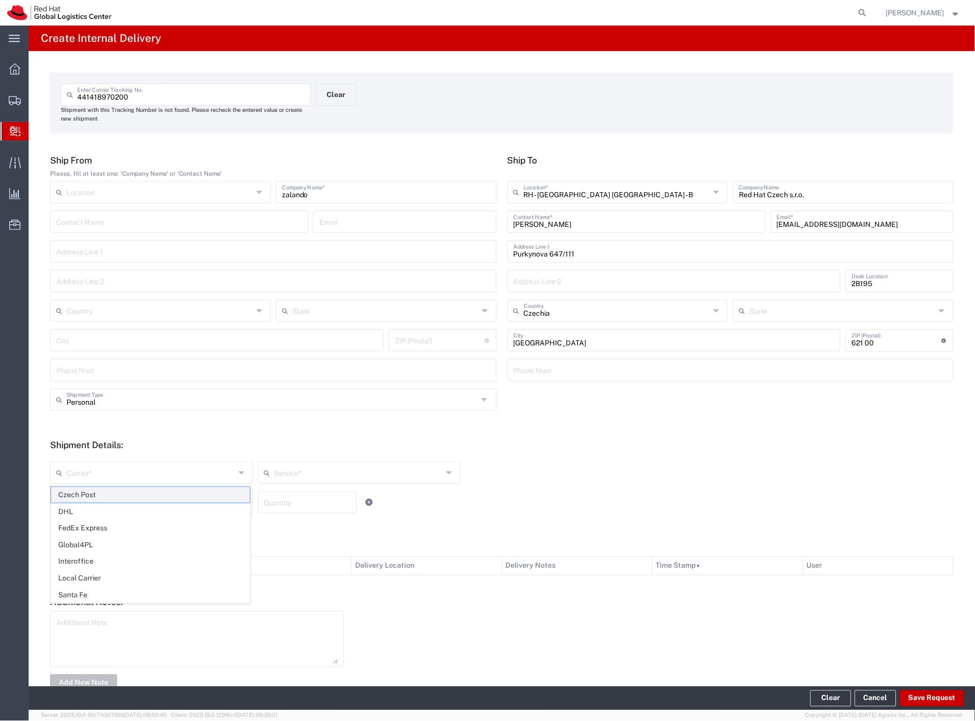
click at [85, 494] on span "Czech Post" at bounding box center [150, 495] width 199 height 16
type input "Czech Post"
type input "Ground"
click at [85, 499] on input "text" at bounding box center [150, 502] width 169 height 18
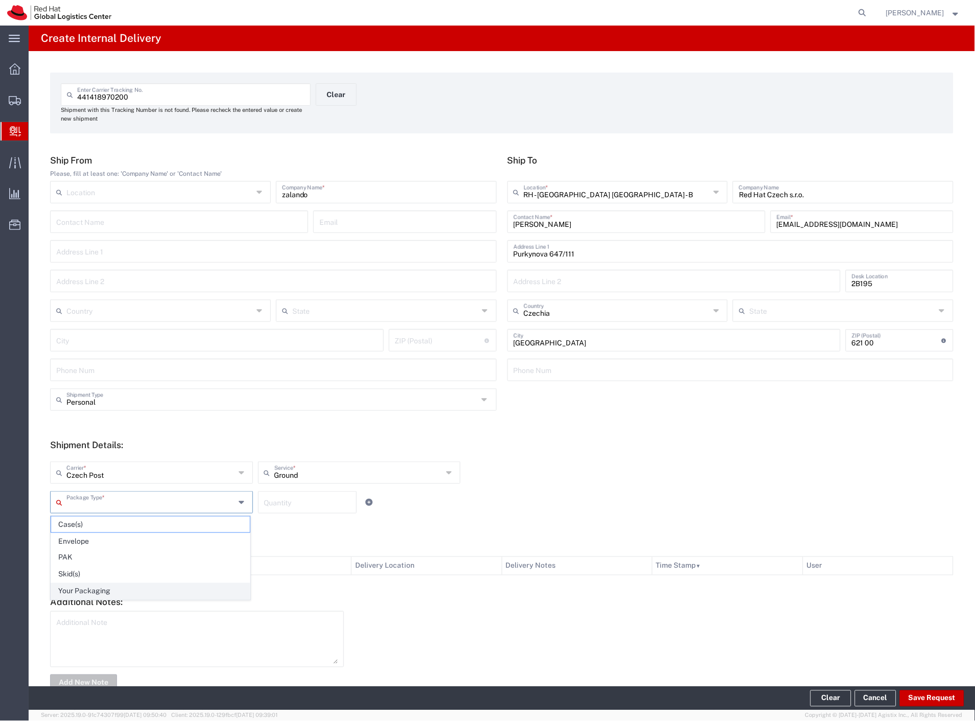
click at [116, 594] on span "Your Packaging" at bounding box center [150, 592] width 199 height 16
type input "Your Packaging"
click at [929, 697] on button "Save Request" at bounding box center [932, 699] width 64 height 16
type input "Personal"
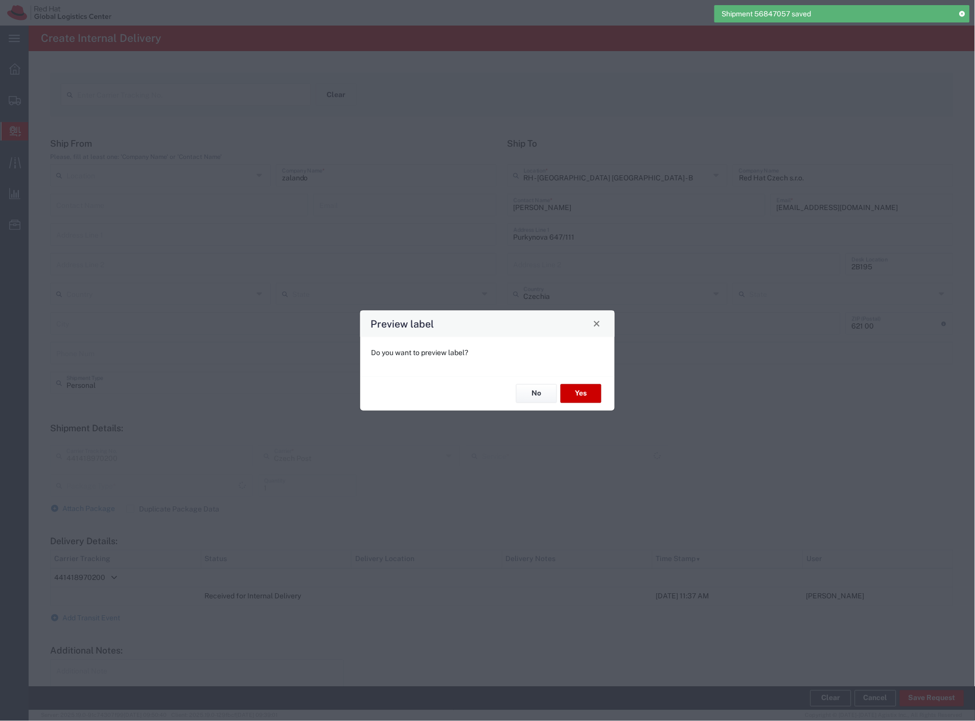
type input "Your Packaging"
type input "Ground"
click at [586, 390] on button "Yes" at bounding box center [581, 393] width 41 height 19
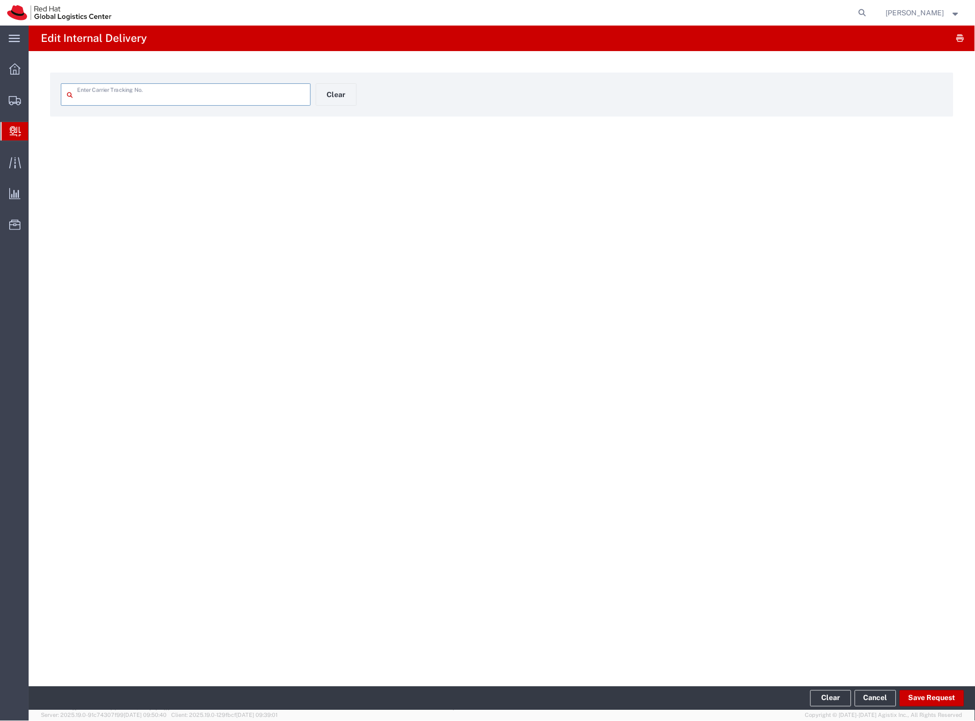
type input "441418970200"
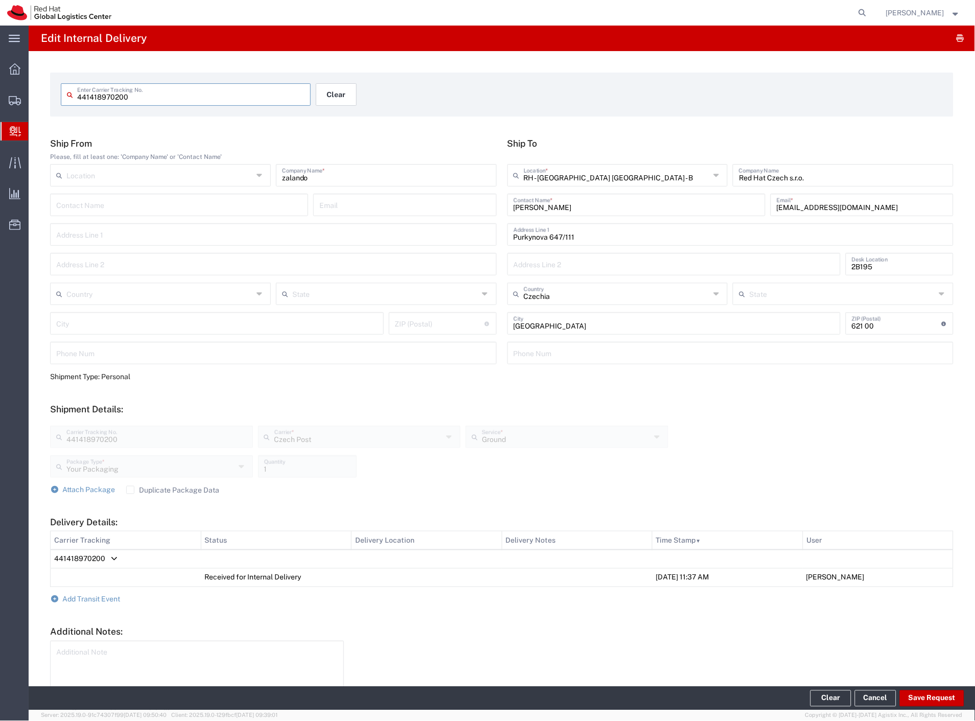
click at [332, 98] on button "Clear" at bounding box center [336, 94] width 41 height 22
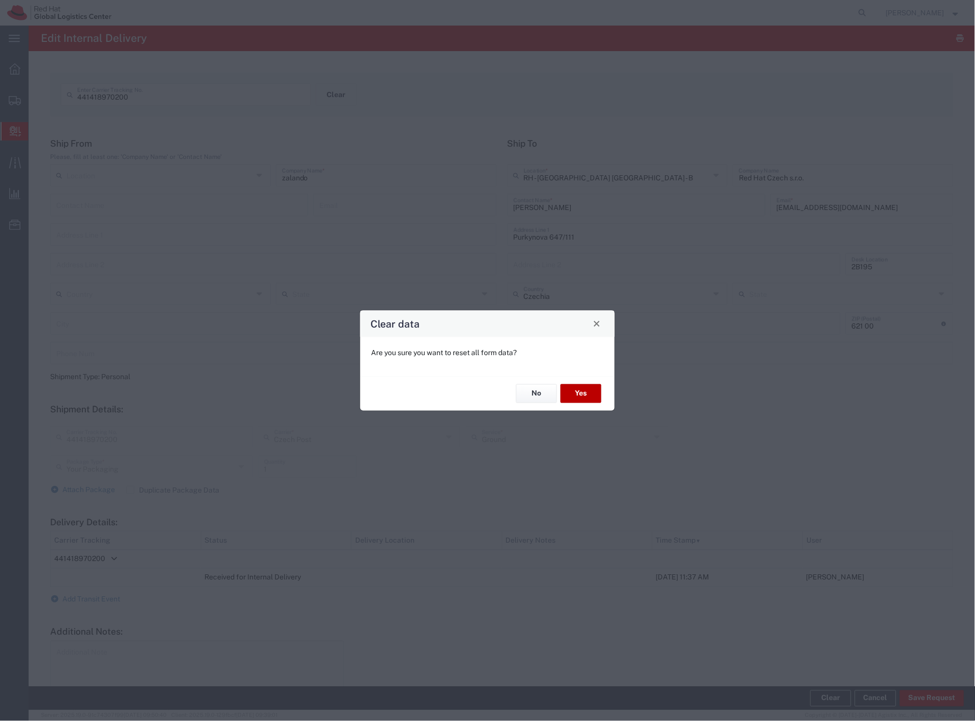
click at [581, 391] on button "Yes" at bounding box center [581, 393] width 41 height 19
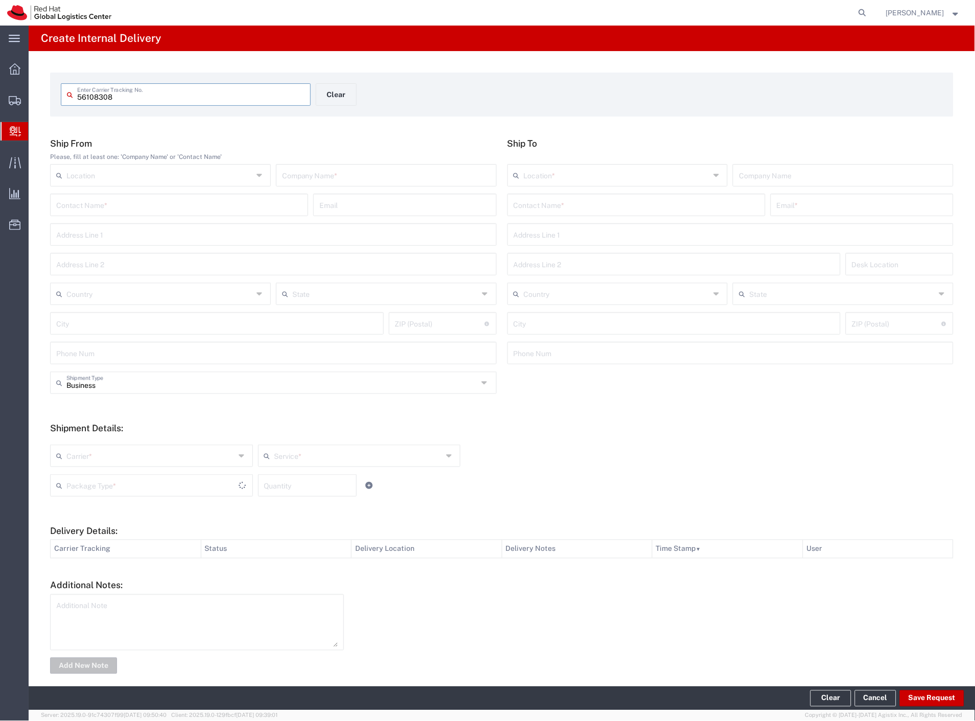
type input "56108308"
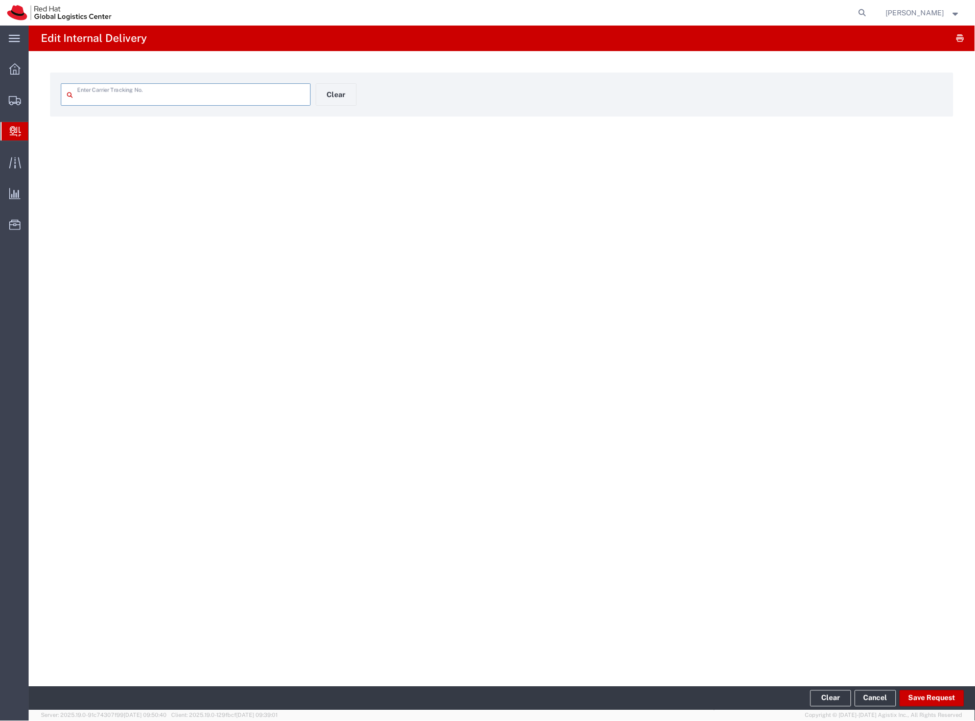
type input "56108308"
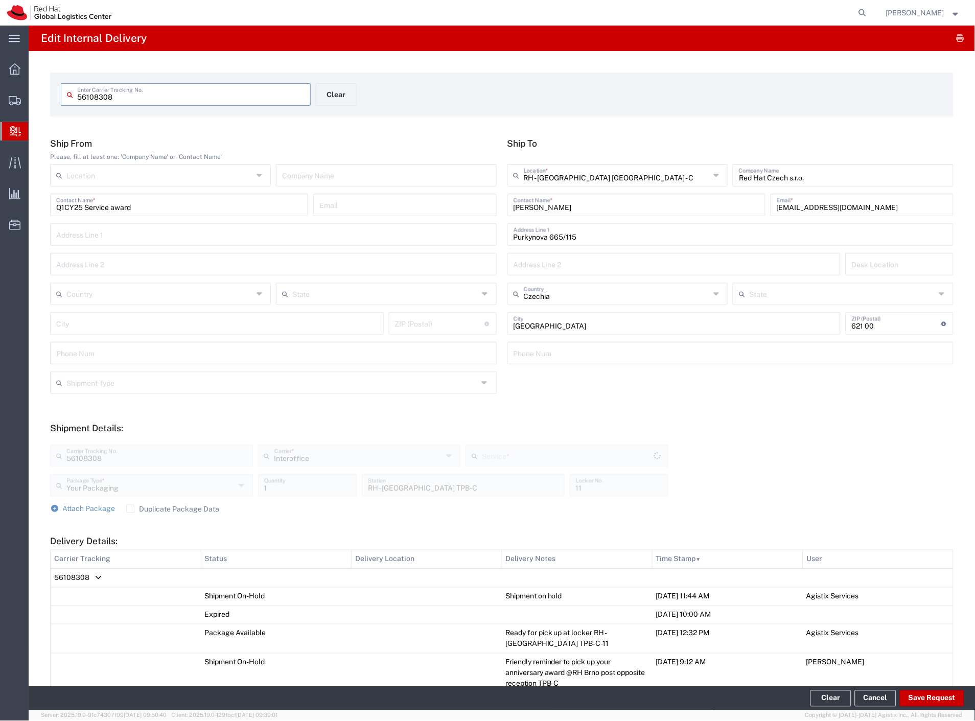
type input "IO_Ground"
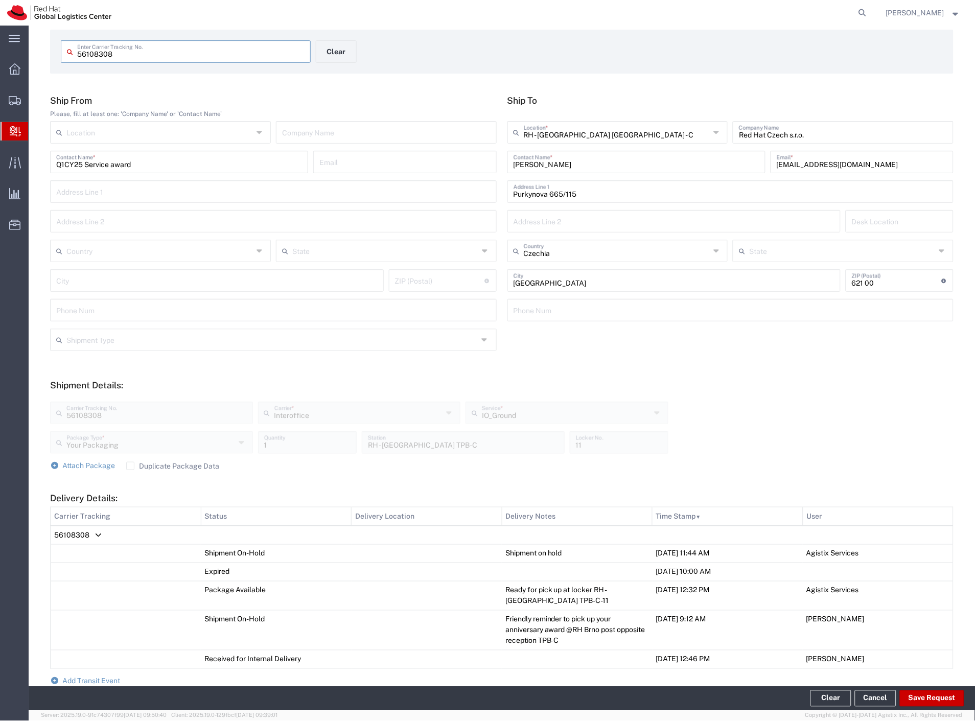
scroll to position [181, 0]
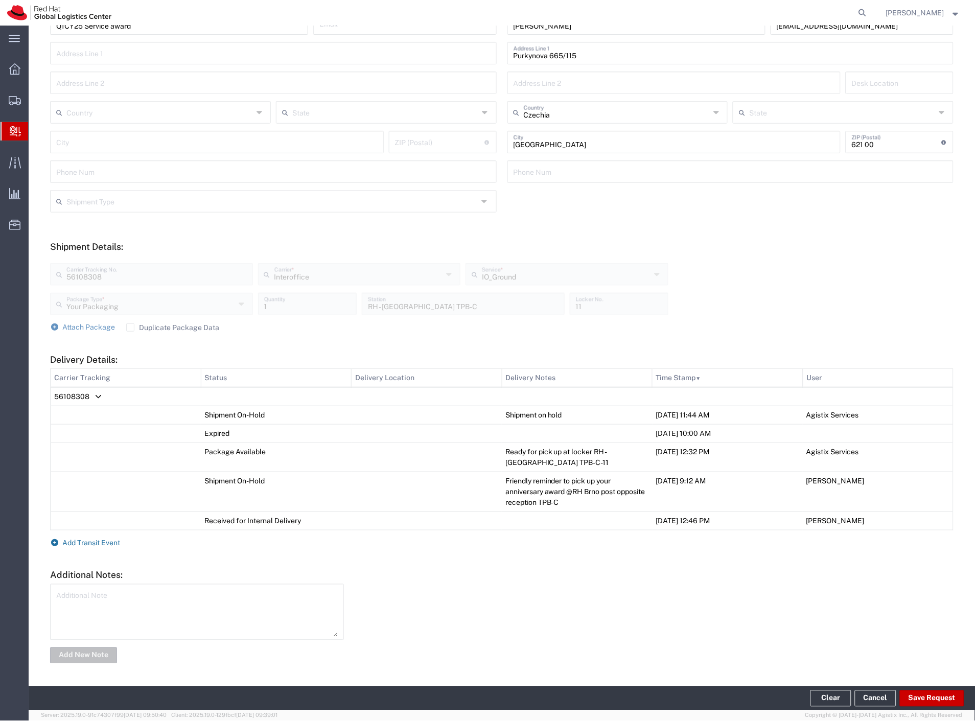
click at [110, 540] on span "Add Transit Event" at bounding box center [92, 543] width 58 height 8
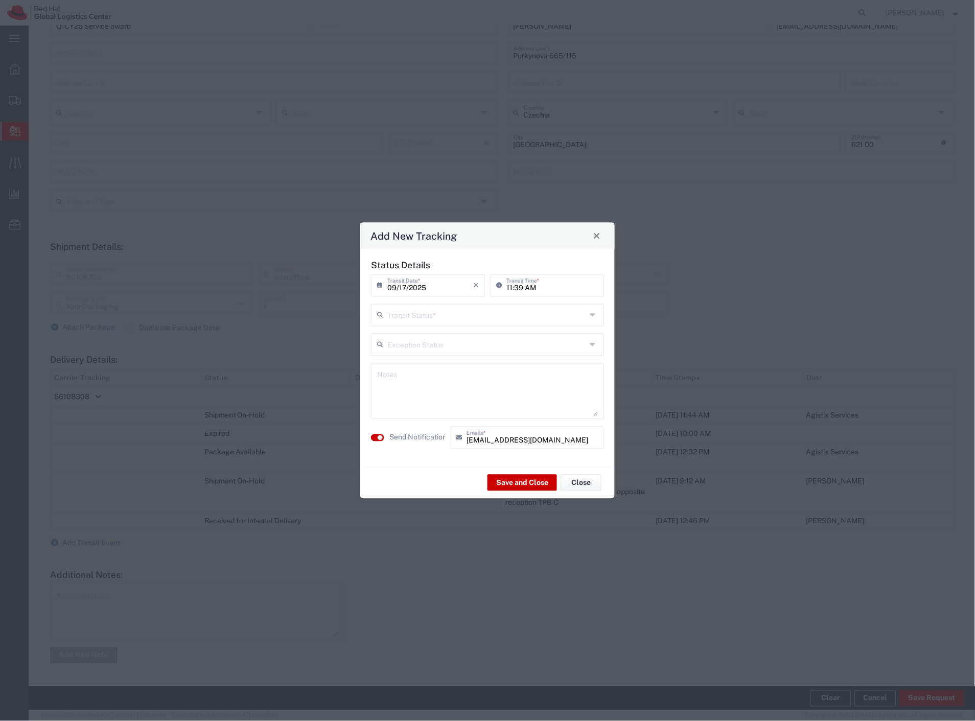
click at [487, 312] on input "text" at bounding box center [486, 314] width 199 height 18
click at [460, 334] on span "Delivery Confirmation" at bounding box center [488, 337] width 231 height 16
type input "Delivery Confirmation"
click at [418, 438] on label "Send Notification" at bounding box center [417, 437] width 57 height 11
click at [509, 486] on button "Save and Close" at bounding box center [523, 483] width 70 height 16
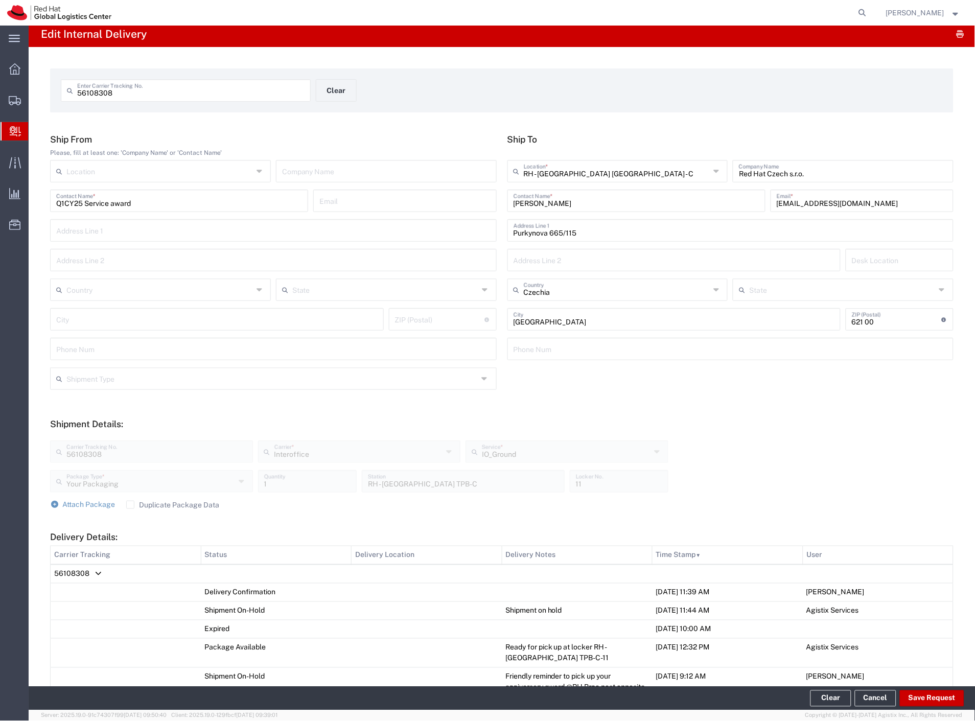
scroll to position [0, 0]
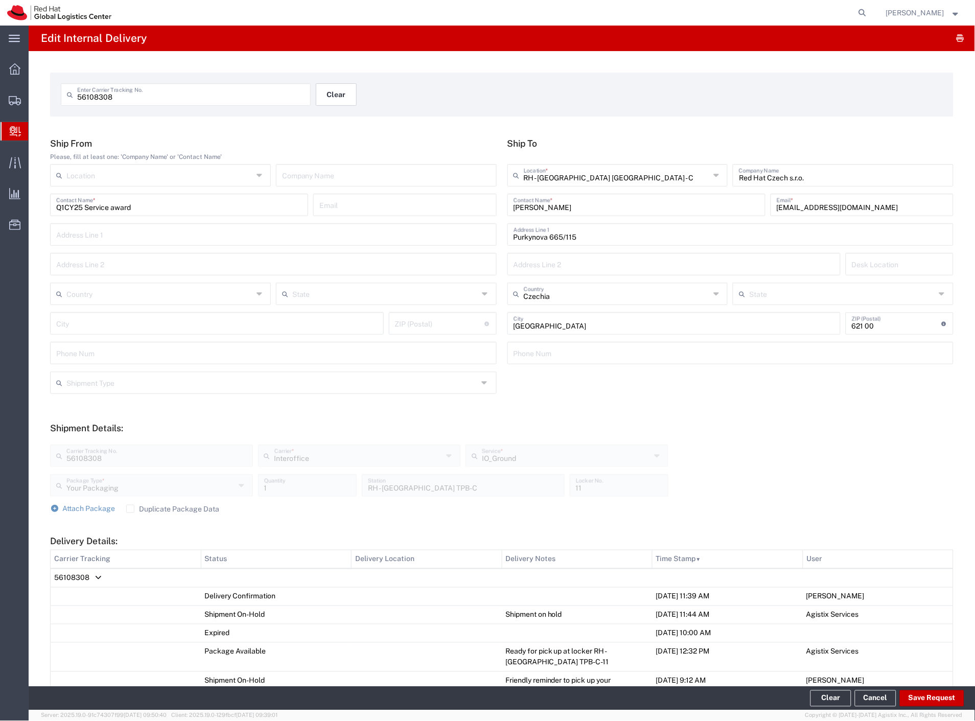
click at [330, 92] on button "Clear" at bounding box center [336, 94] width 41 height 22
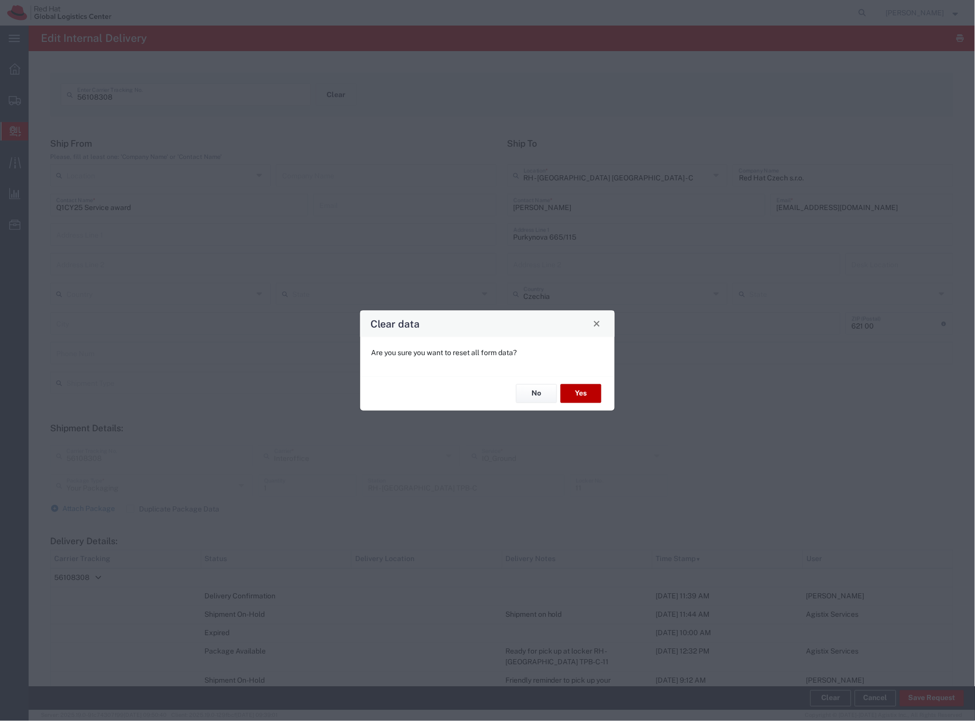
click at [595, 393] on button "Yes" at bounding box center [581, 393] width 41 height 19
